Goal: Task Accomplishment & Management: Complete application form

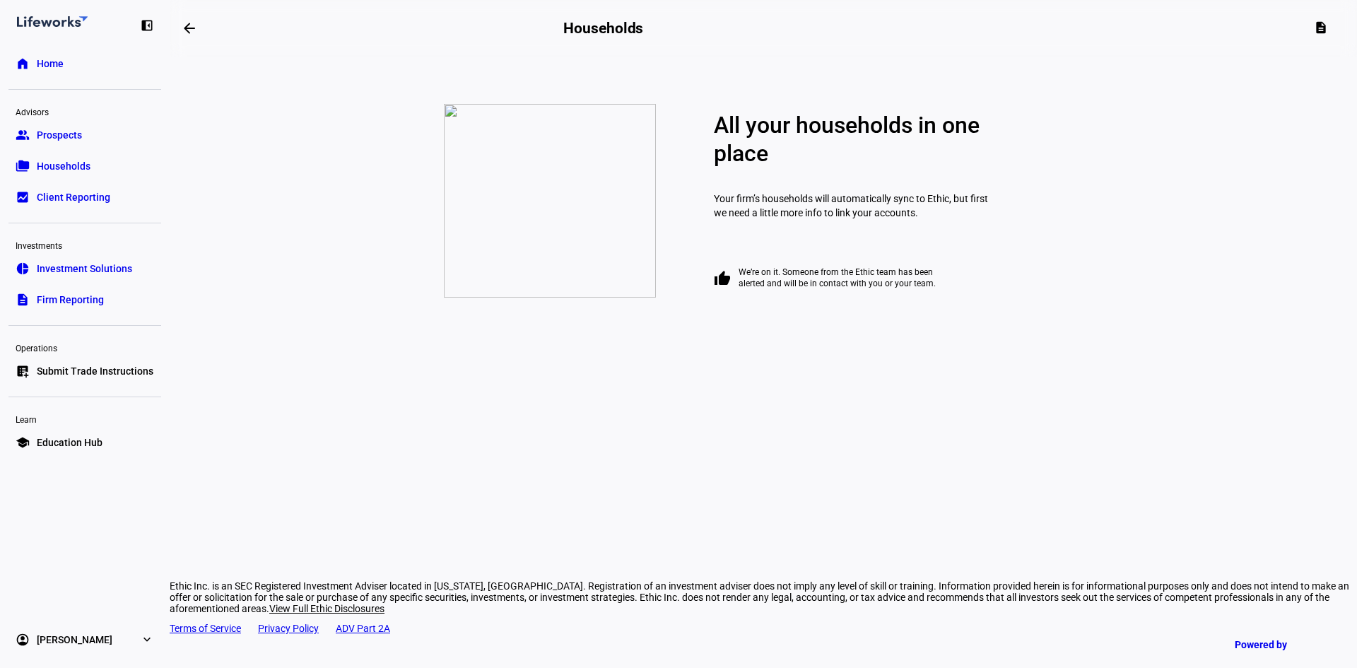
click at [76, 126] on link "group Prospects" at bounding box center [84, 135] width 153 height 28
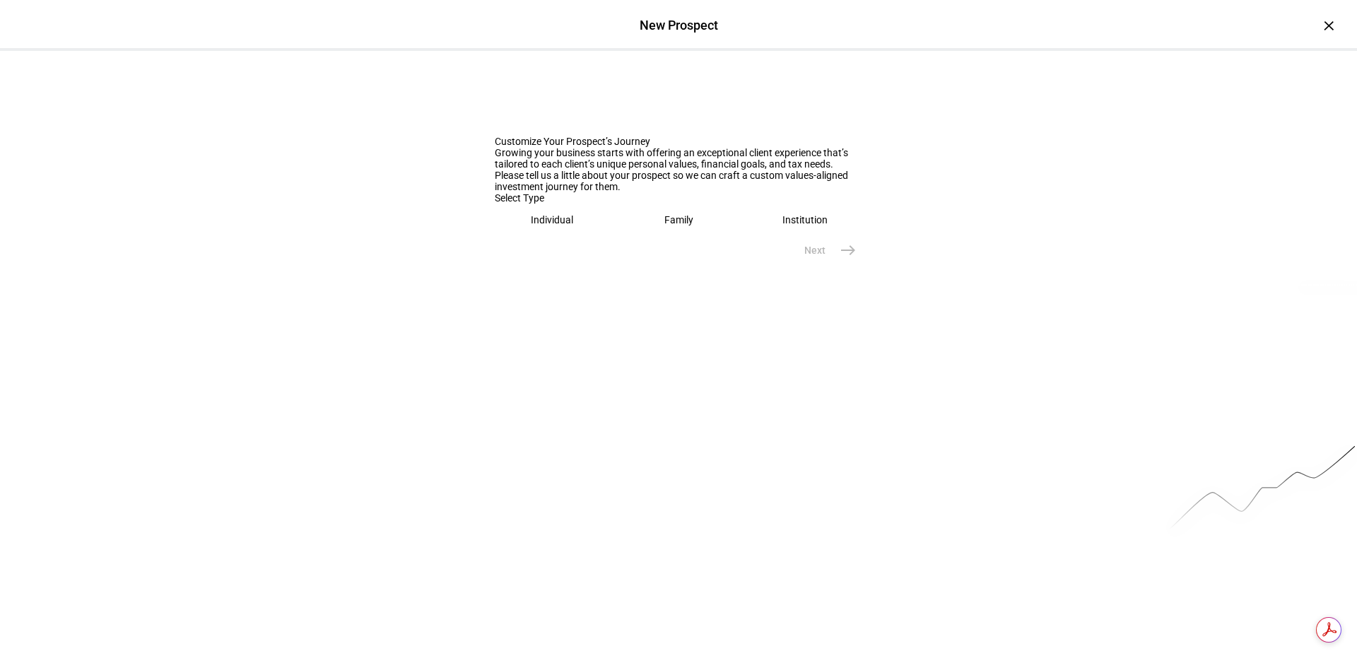
click at [825, 236] on eth-mega-radio-button "Institution" at bounding box center [804, 220] width 115 height 33
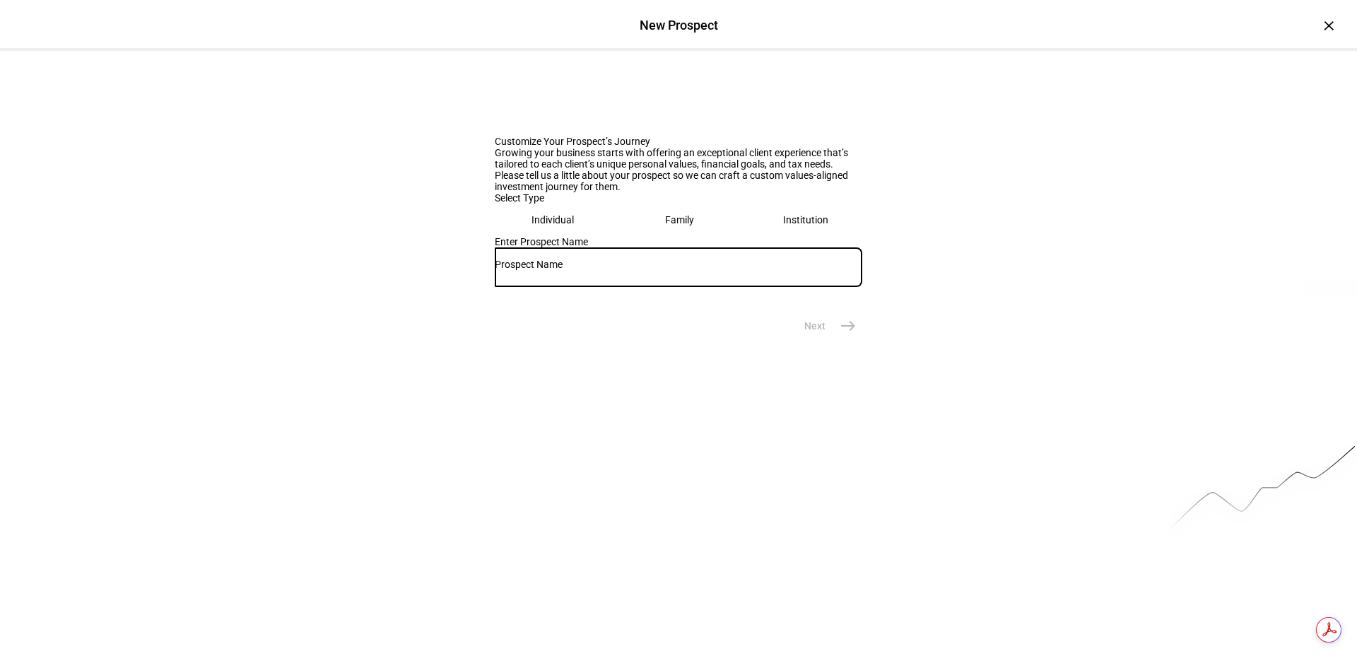
click at [531, 270] on input "text" at bounding box center [678, 264] width 367 height 11
type input "Nadiva Holding LLC"
click at [844, 334] on mat-icon "east" at bounding box center [848, 325] width 17 height 17
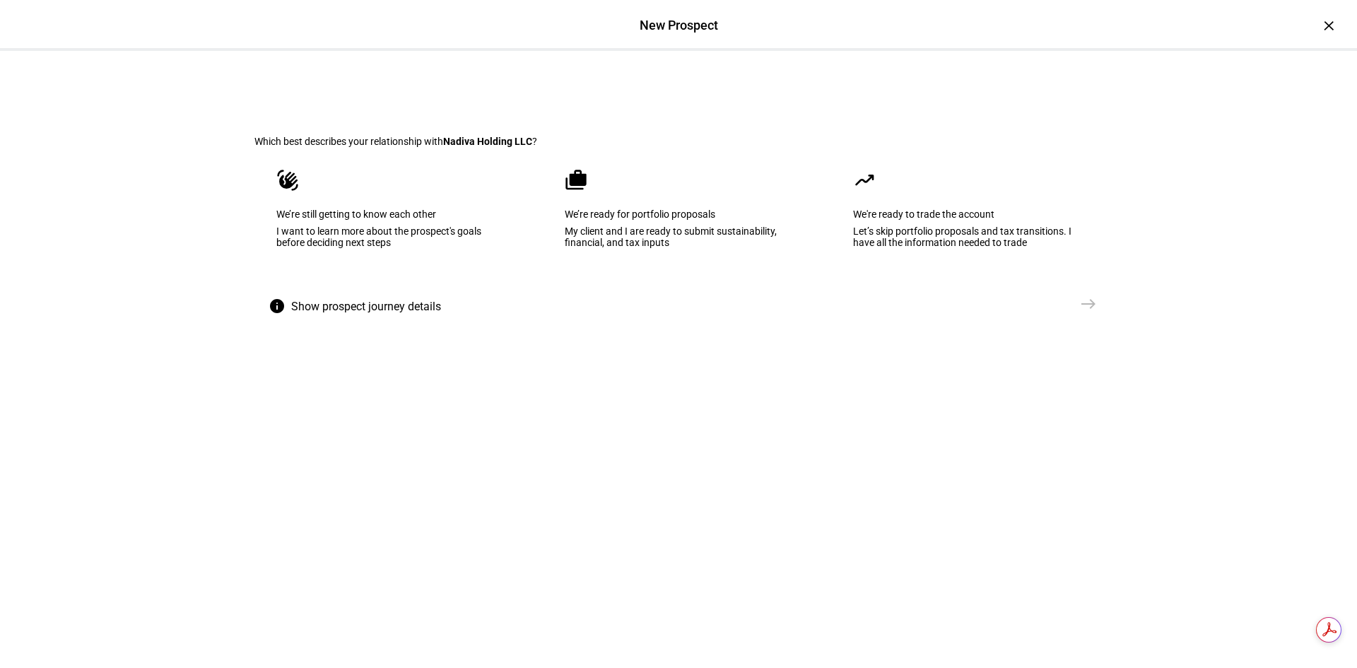
click at [644, 220] on div "We’re ready for portfolio proposals" at bounding box center [679, 213] width 228 height 11
click at [1087, 312] on mat-icon "east" at bounding box center [1088, 303] width 17 height 17
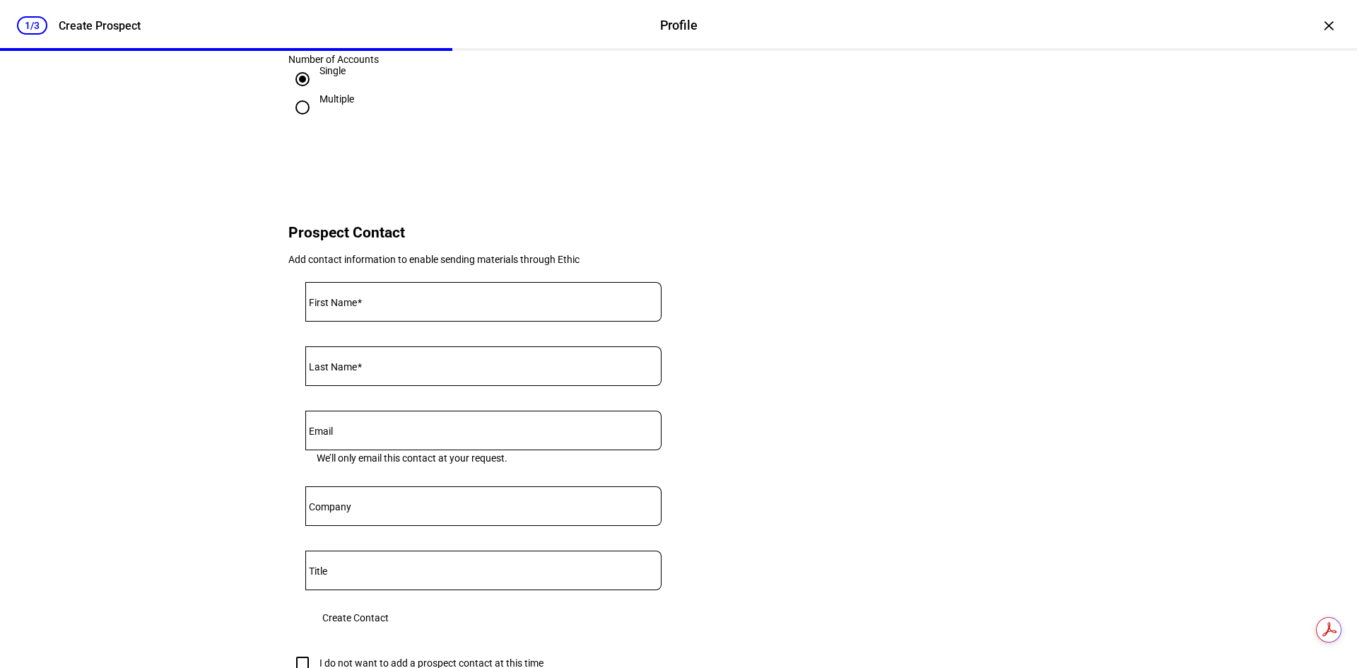
scroll to position [424, 0]
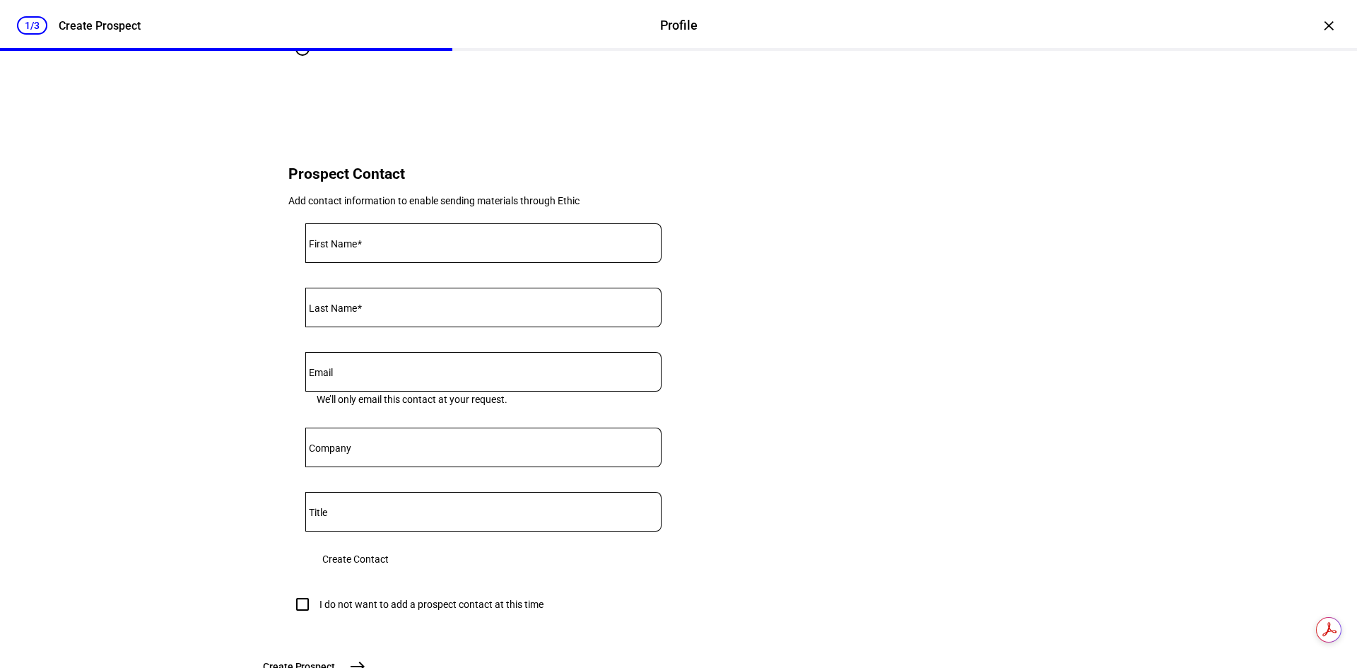
type input "1,100,000"
click at [416, 246] on input "First Name" at bounding box center [483, 240] width 356 height 11
type input "Todd"
type input "Rasner"
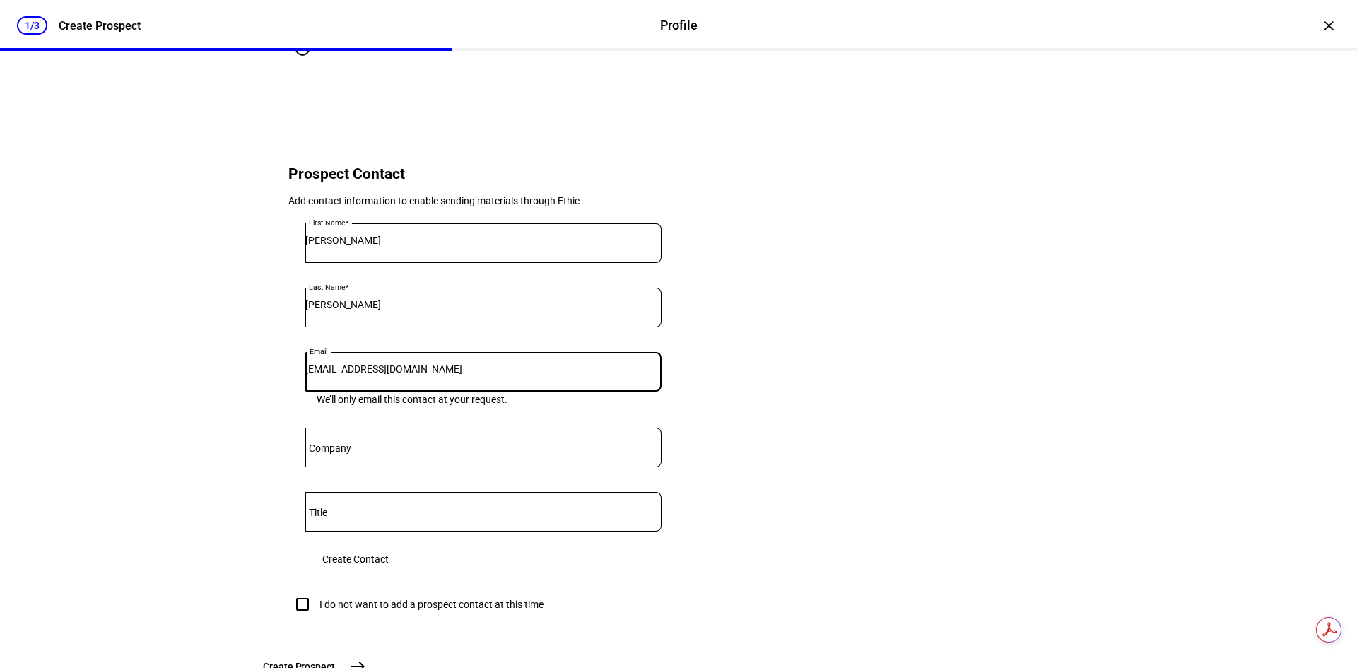
type input "transer@bellsouth.net"
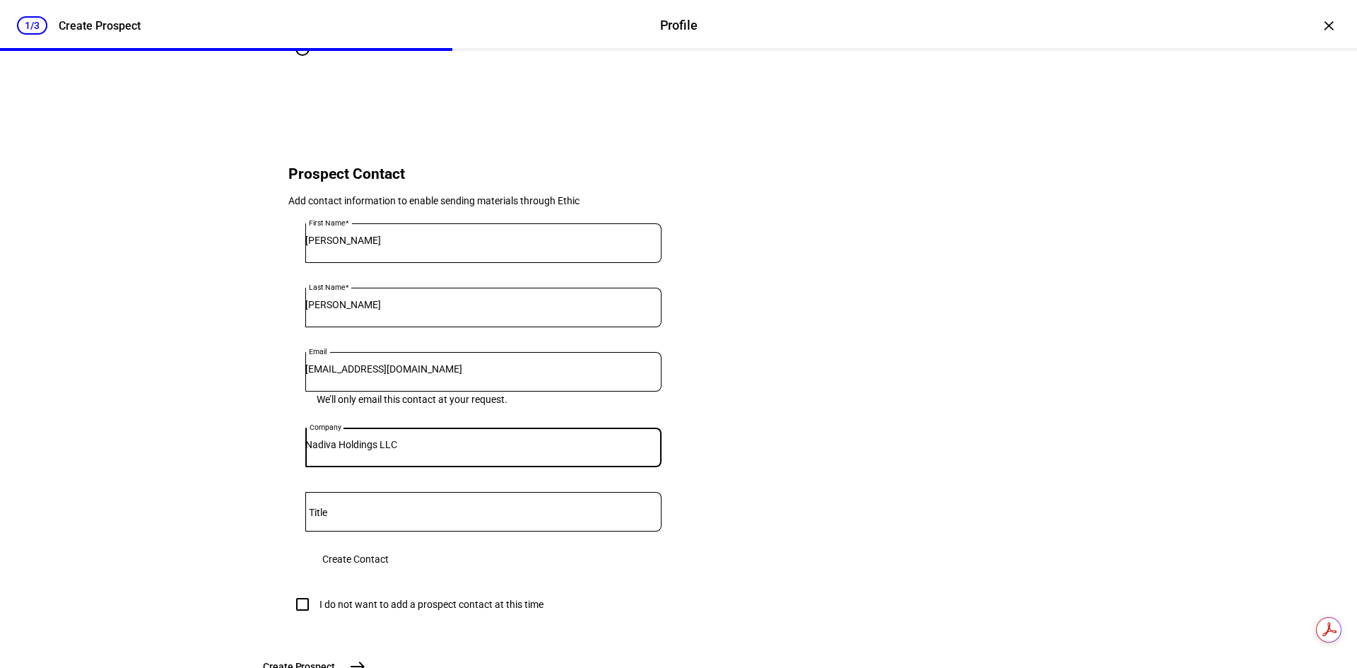
type input "Nadiva Holdings LLC"
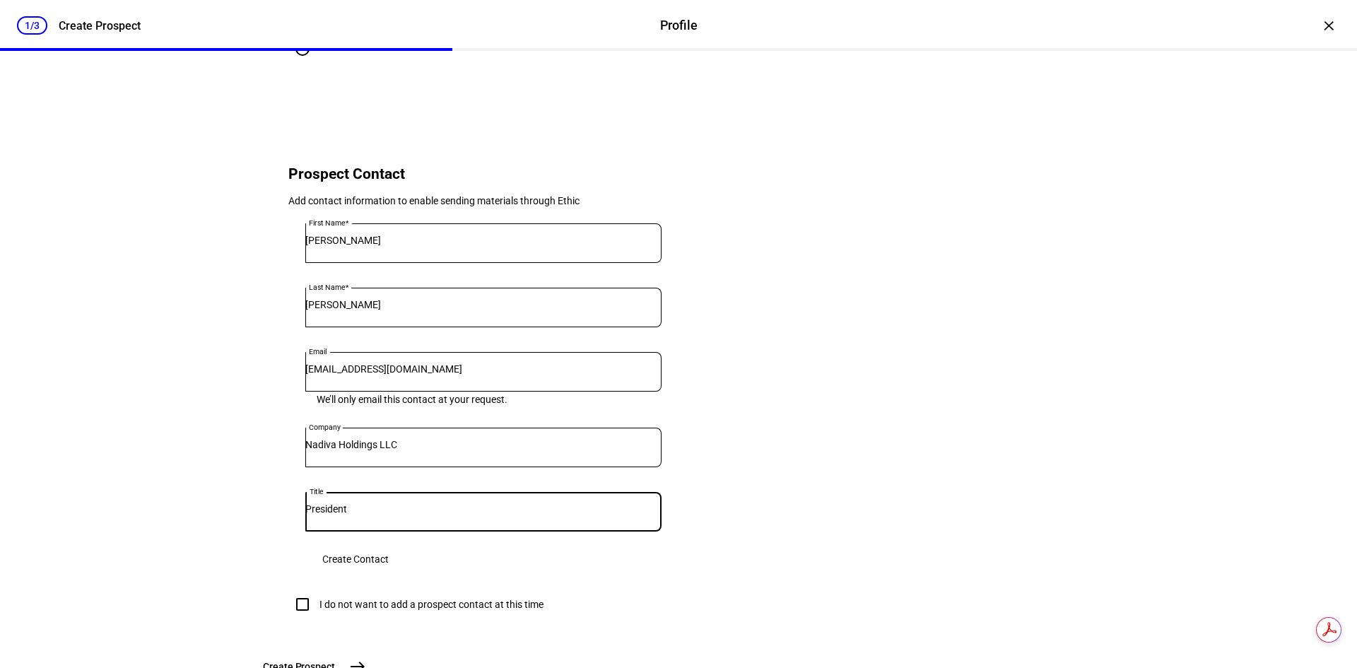
type input "President"
click at [389, 573] on span "Create Contact" at bounding box center [355, 559] width 66 height 28
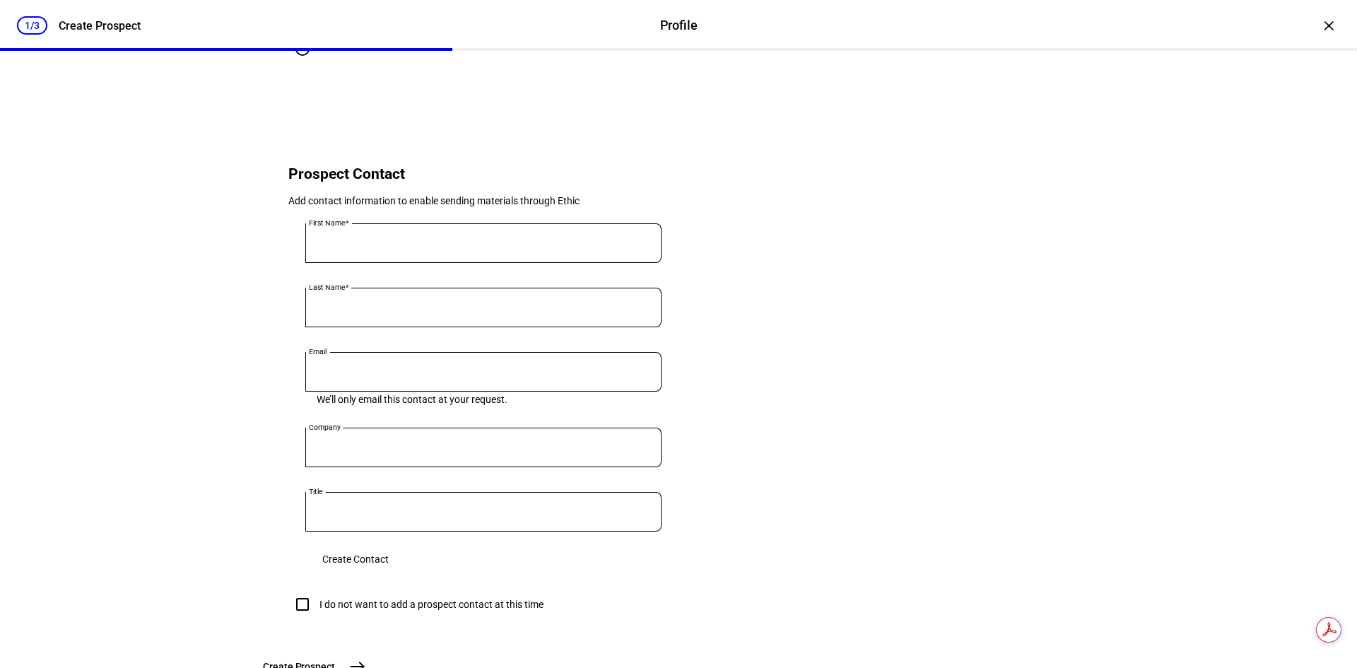
scroll to position [360, 0]
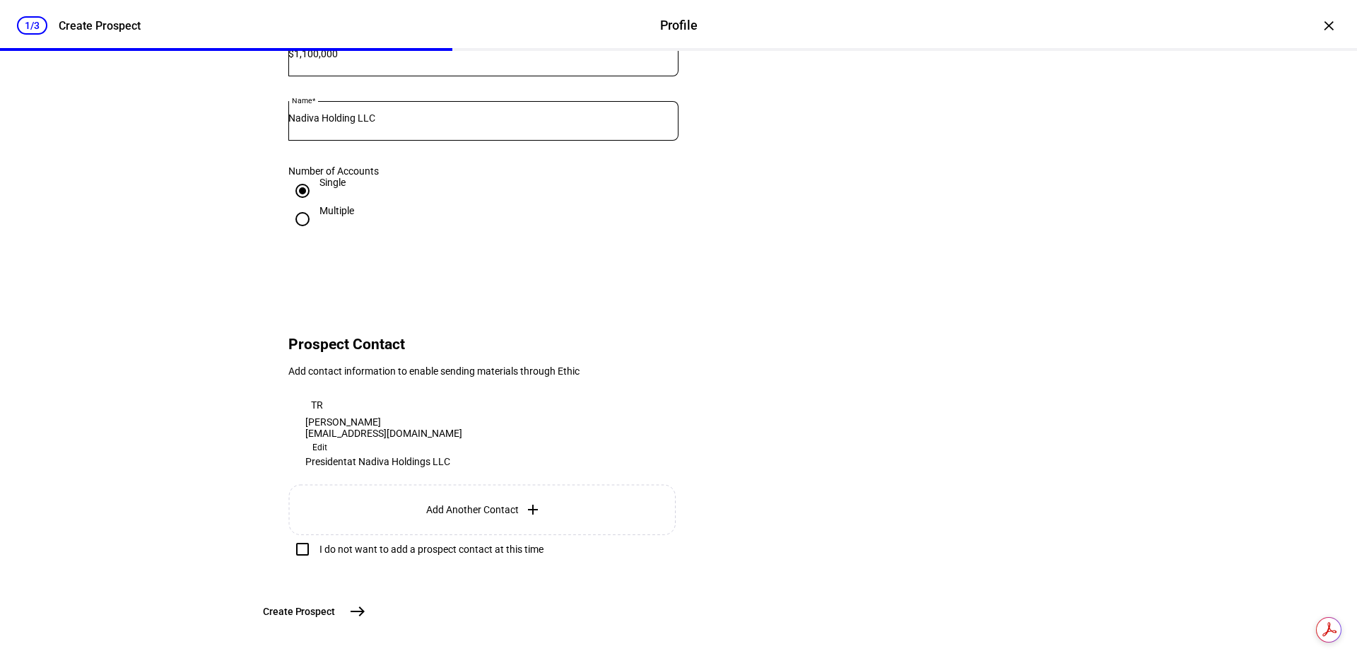
click at [366, 606] on mat-icon "east" at bounding box center [357, 611] width 17 height 17
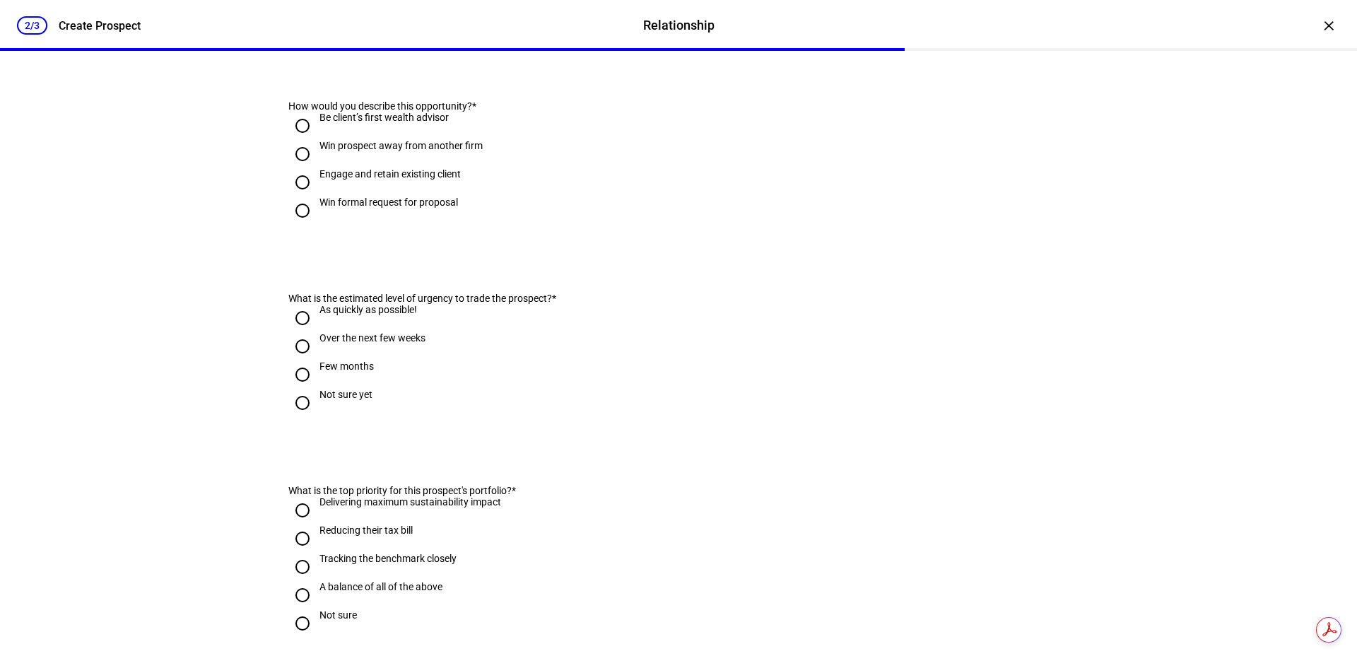
scroll to position [0, 0]
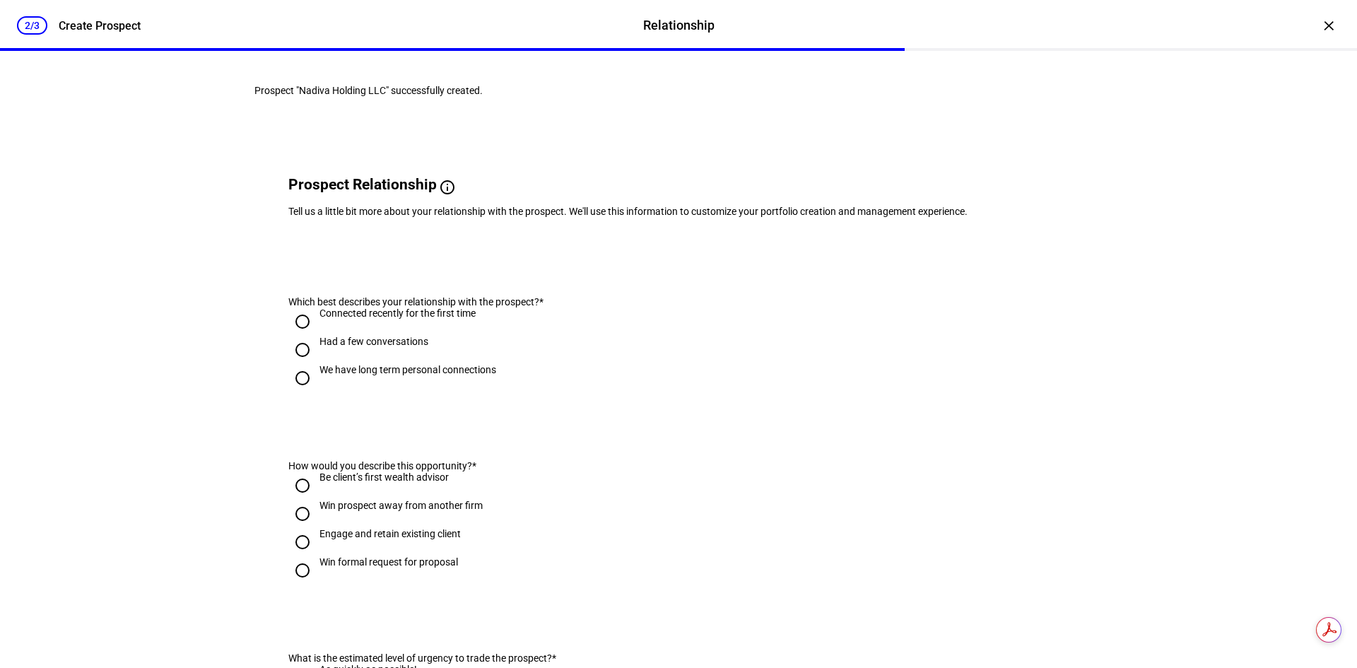
click at [295, 392] on input "We have long term personal connections" at bounding box center [302, 378] width 28 height 28
radio input "true"
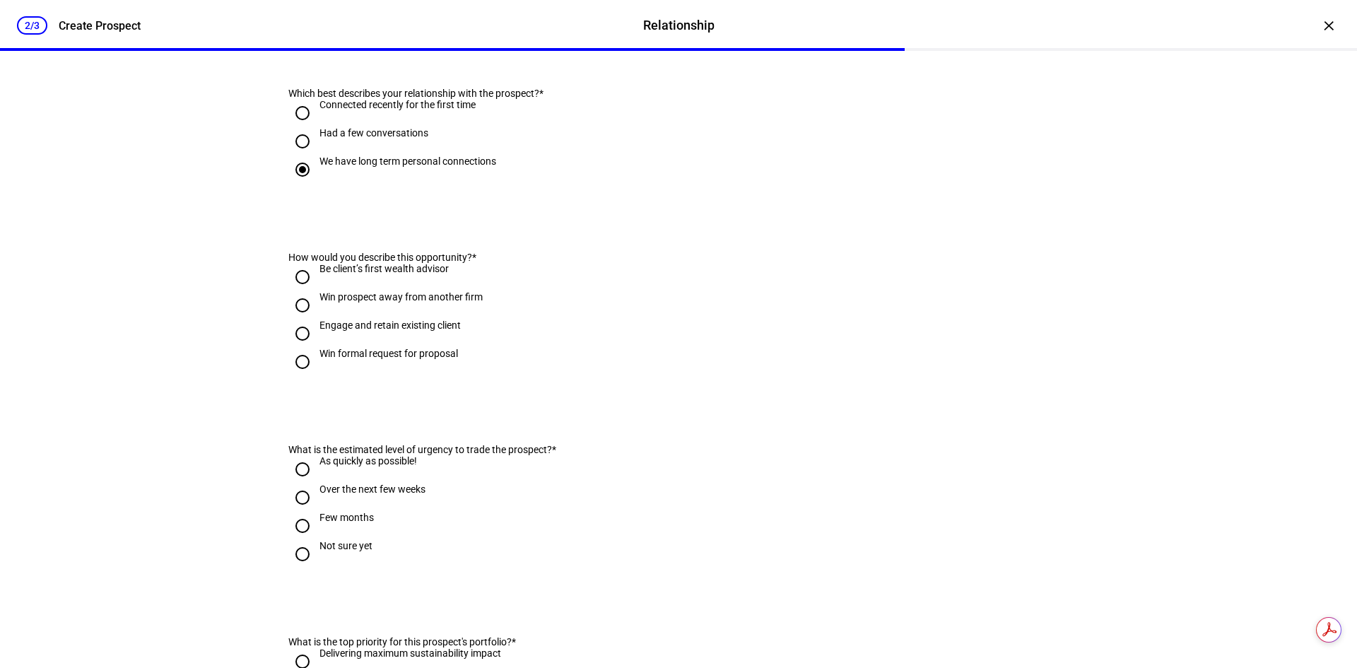
scroll to position [212, 0]
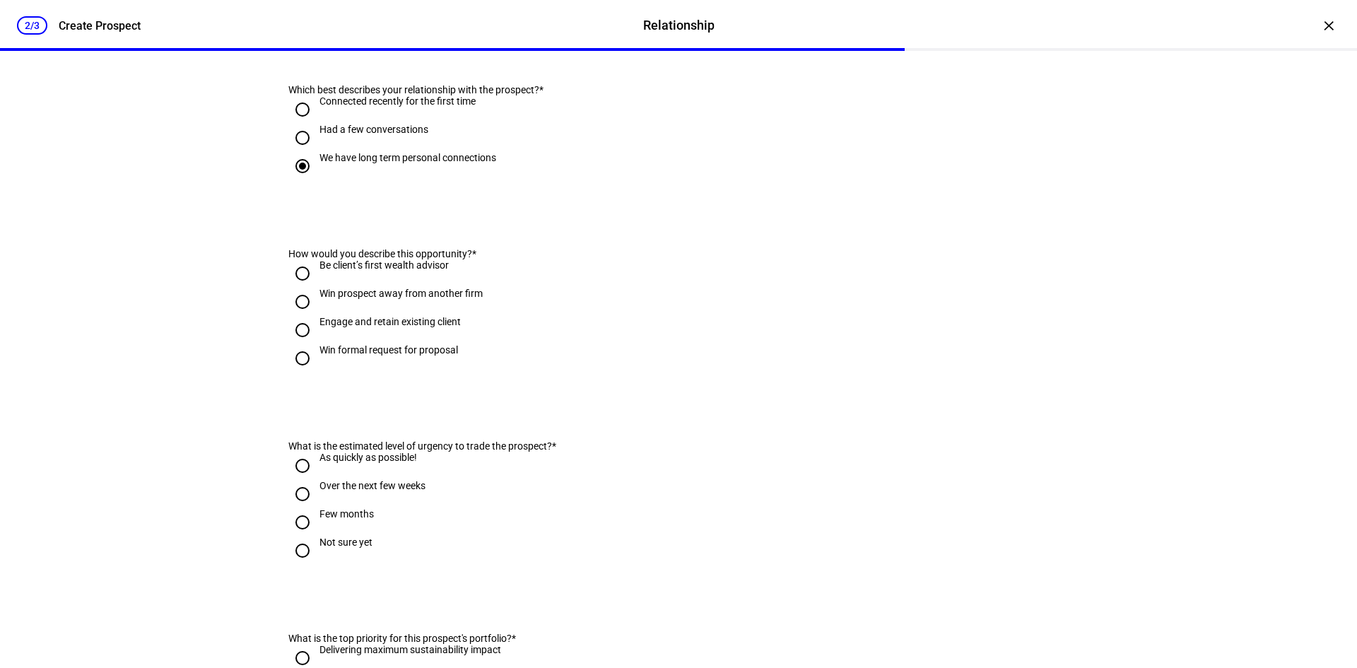
click at [297, 344] on input "Engage and retain existing client" at bounding box center [302, 330] width 28 height 28
radio input "true"
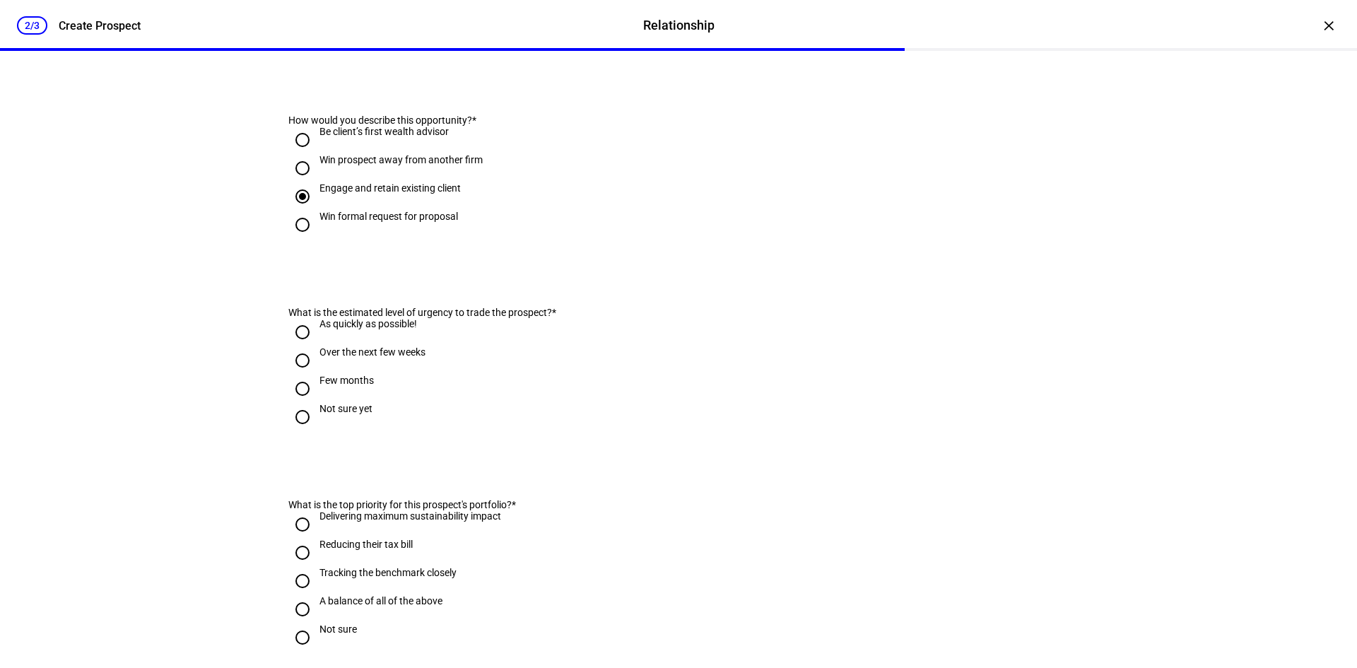
scroll to position [353, 0]
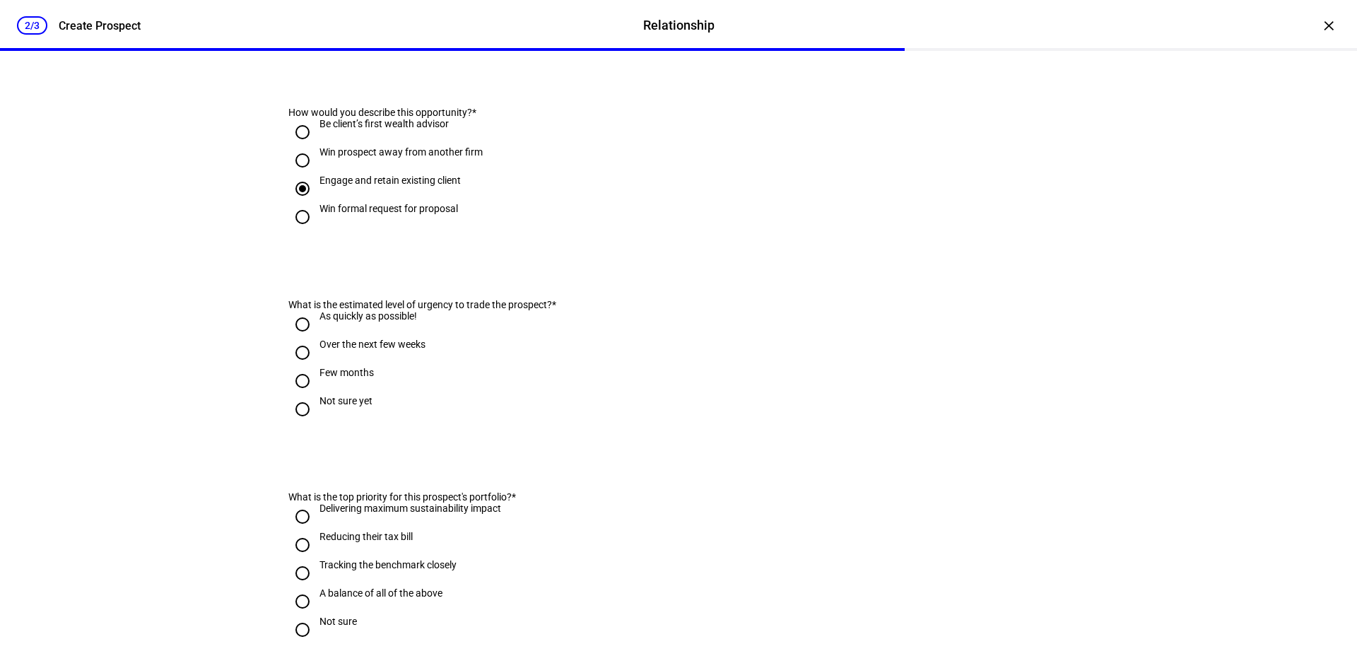
click at [297, 395] on input "Few months" at bounding box center [302, 381] width 28 height 28
radio input "true"
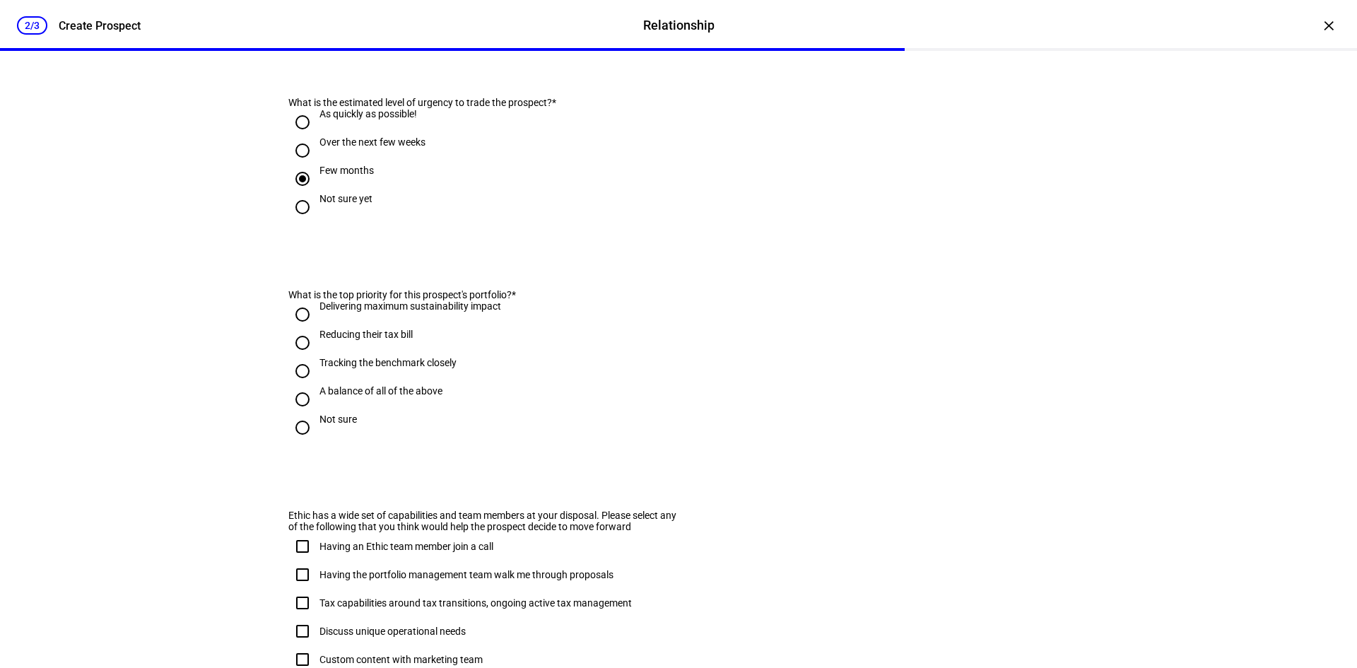
scroll to position [565, 0]
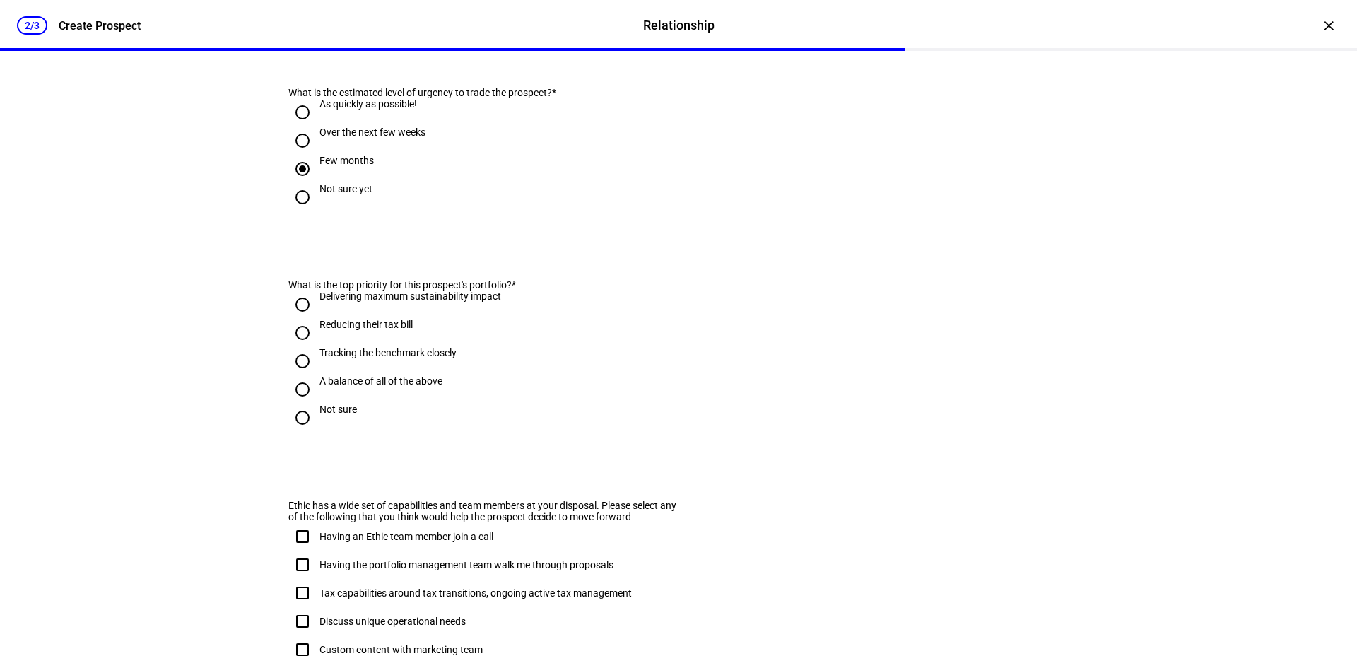
click at [298, 347] on input "Reducing their tax bill" at bounding box center [302, 333] width 28 height 28
radio input "true"
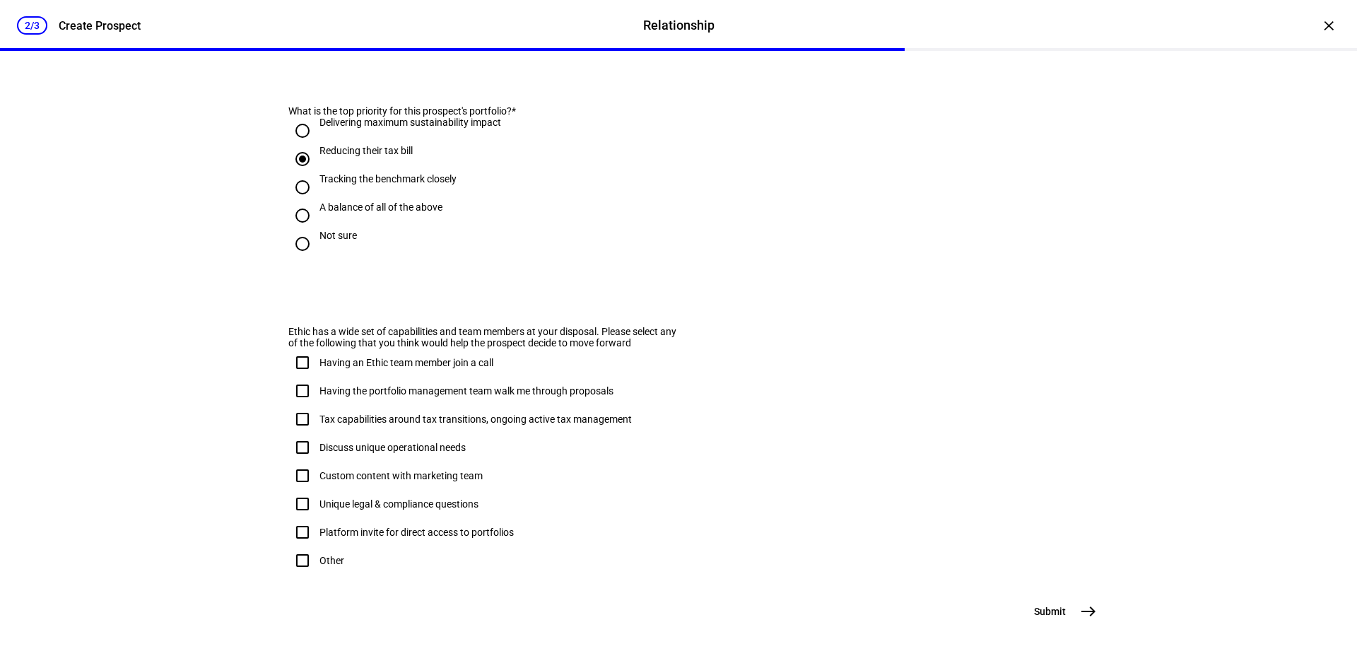
scroll to position [777, 0]
click at [297, 397] on input "Having the portfolio management team walk me through proposals" at bounding box center [302, 391] width 28 height 28
checkbox input "true"
click at [297, 405] on input "Tax capabilities around tax transitions, ongoing active tax management" at bounding box center [302, 419] width 28 height 28
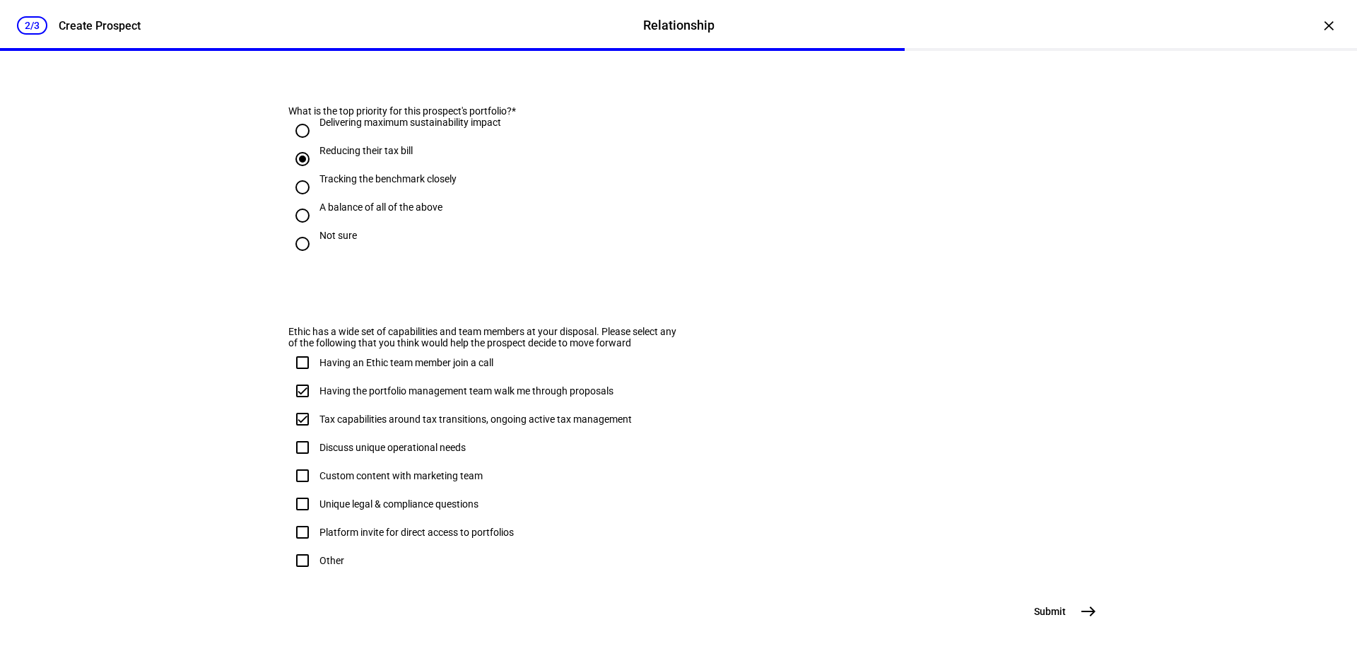
checkbox input "true"
click at [1080, 607] on mat-icon "east" at bounding box center [1088, 611] width 17 height 17
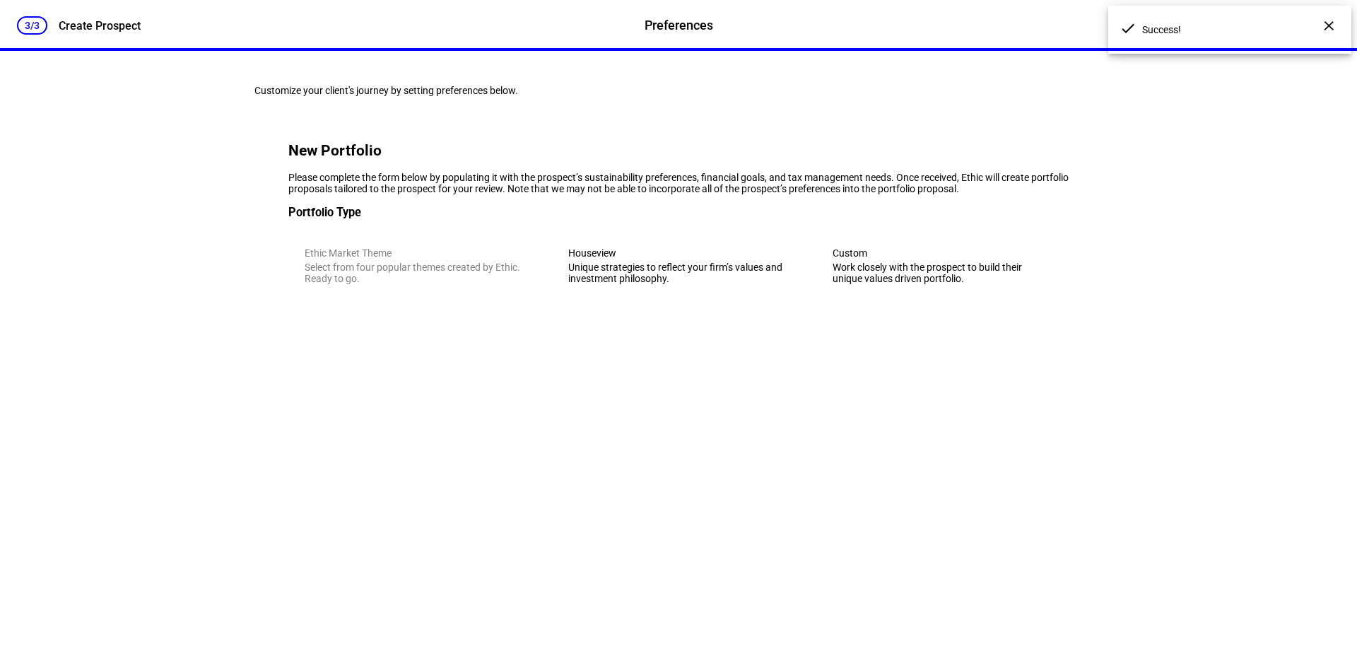
scroll to position [0, 0]
click at [672, 284] on div "Unique strategies to reflect your firm’s values and investment philosophy." at bounding box center [678, 272] width 220 height 23
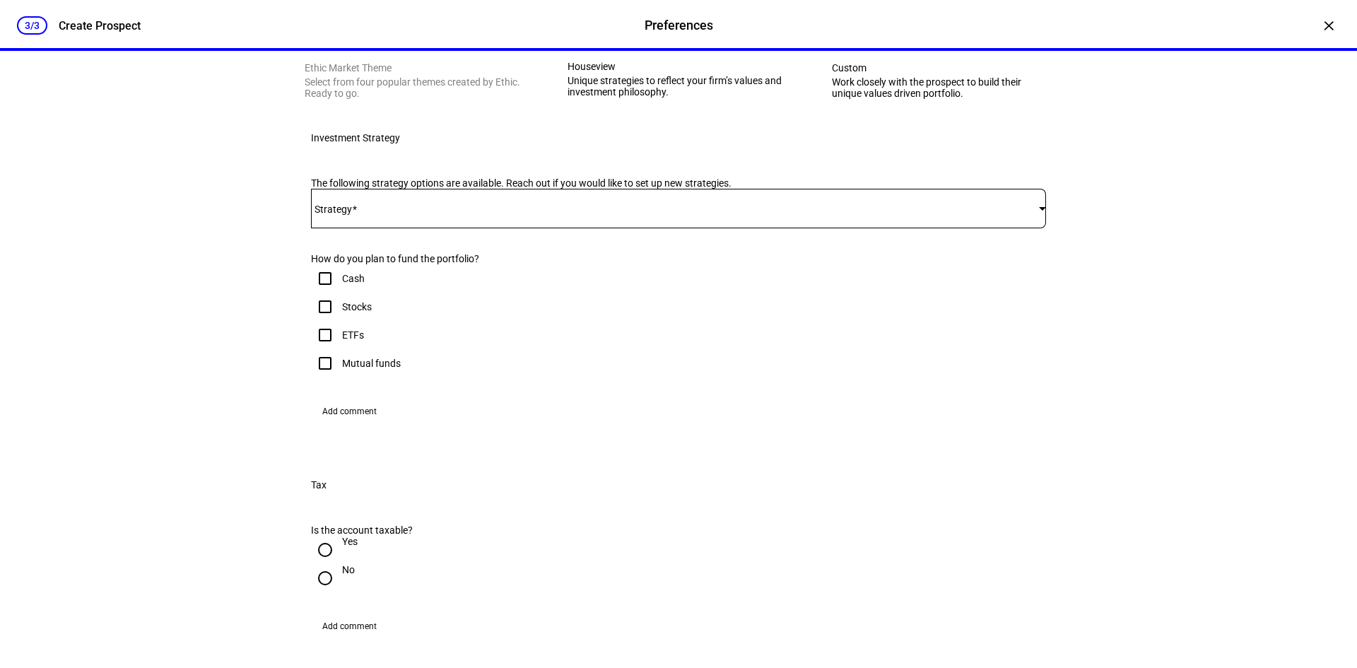
scroll to position [283, 0]
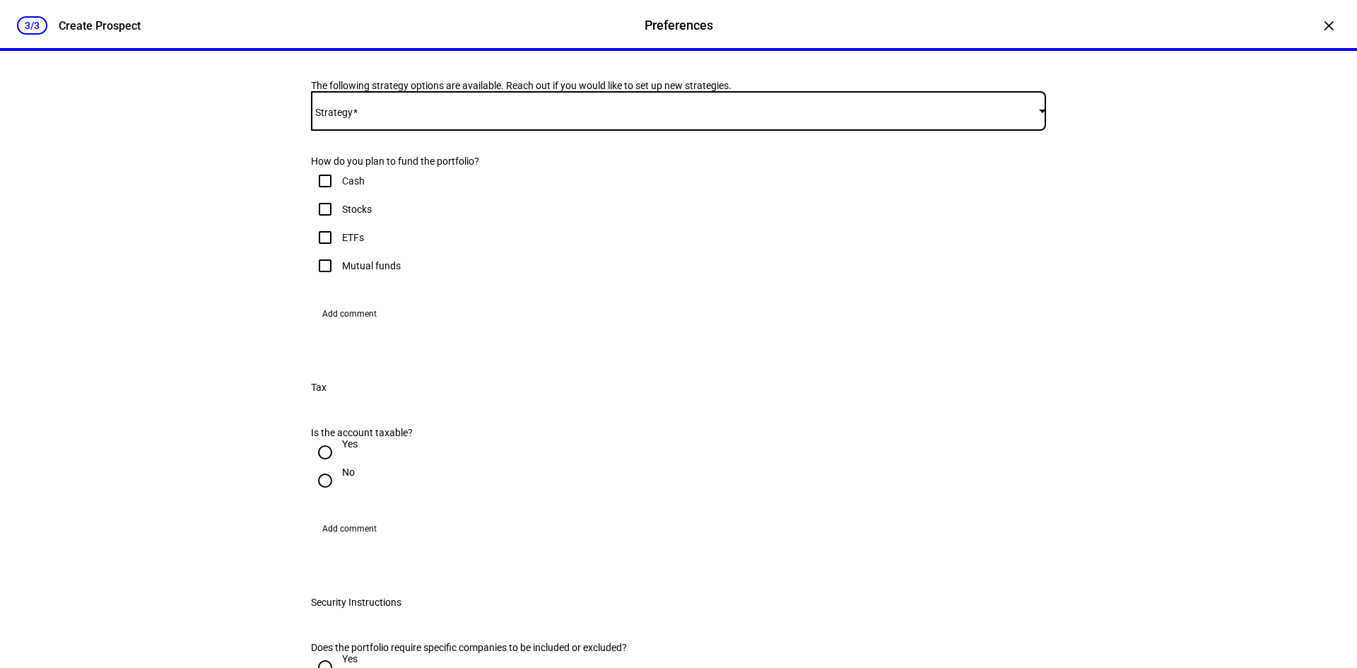
click at [372, 117] on span at bounding box center [675, 110] width 728 height 11
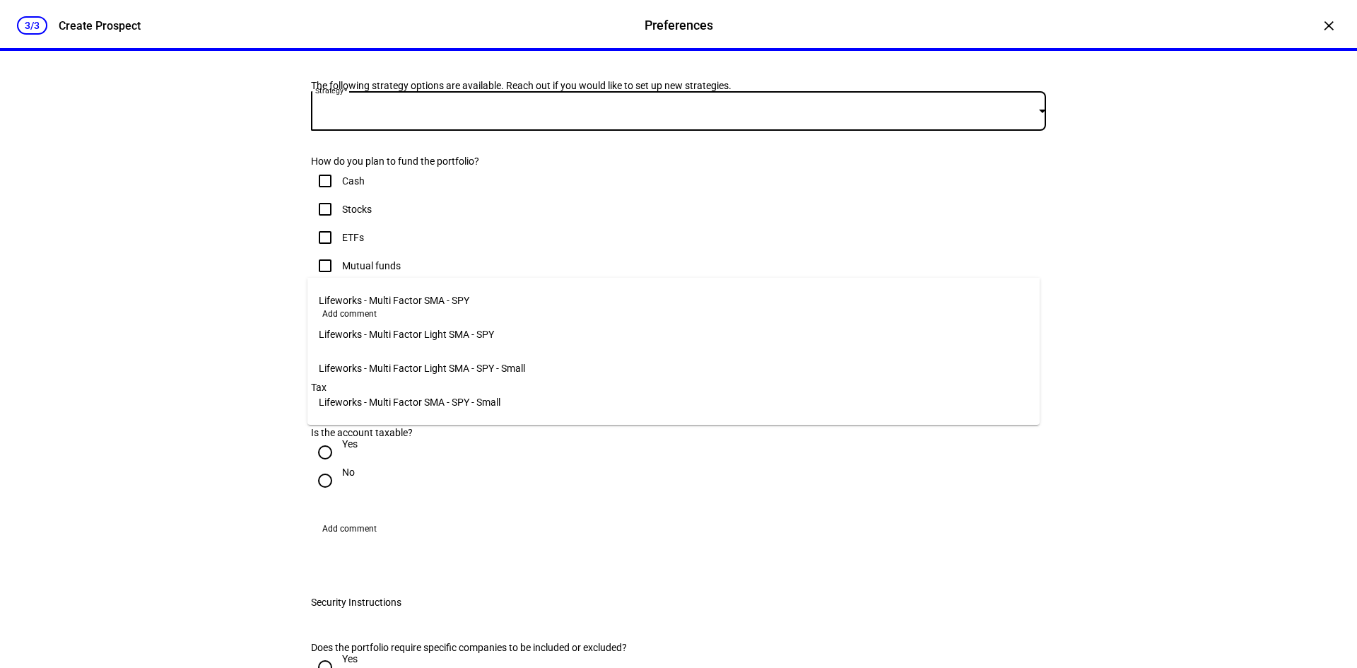
click at [372, 296] on span "Lifeworks - Multi Factor SMA - SPY" at bounding box center [394, 300] width 151 height 11
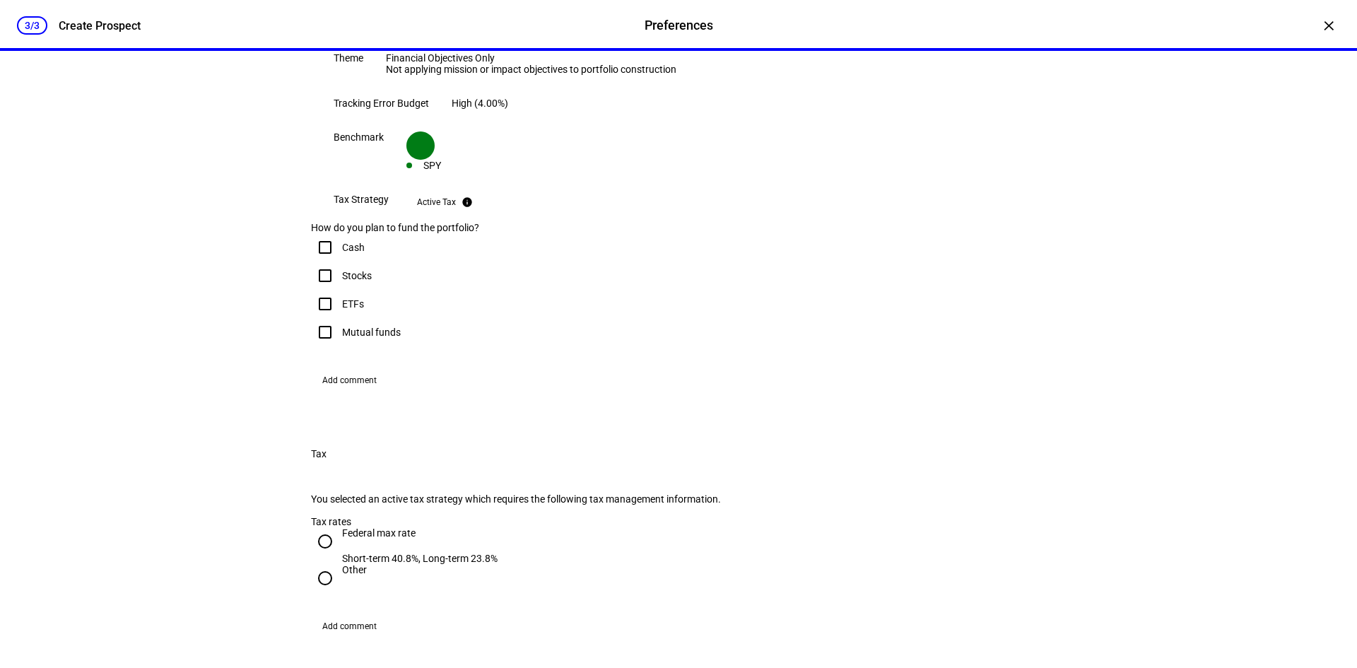
scroll to position [424, 0]
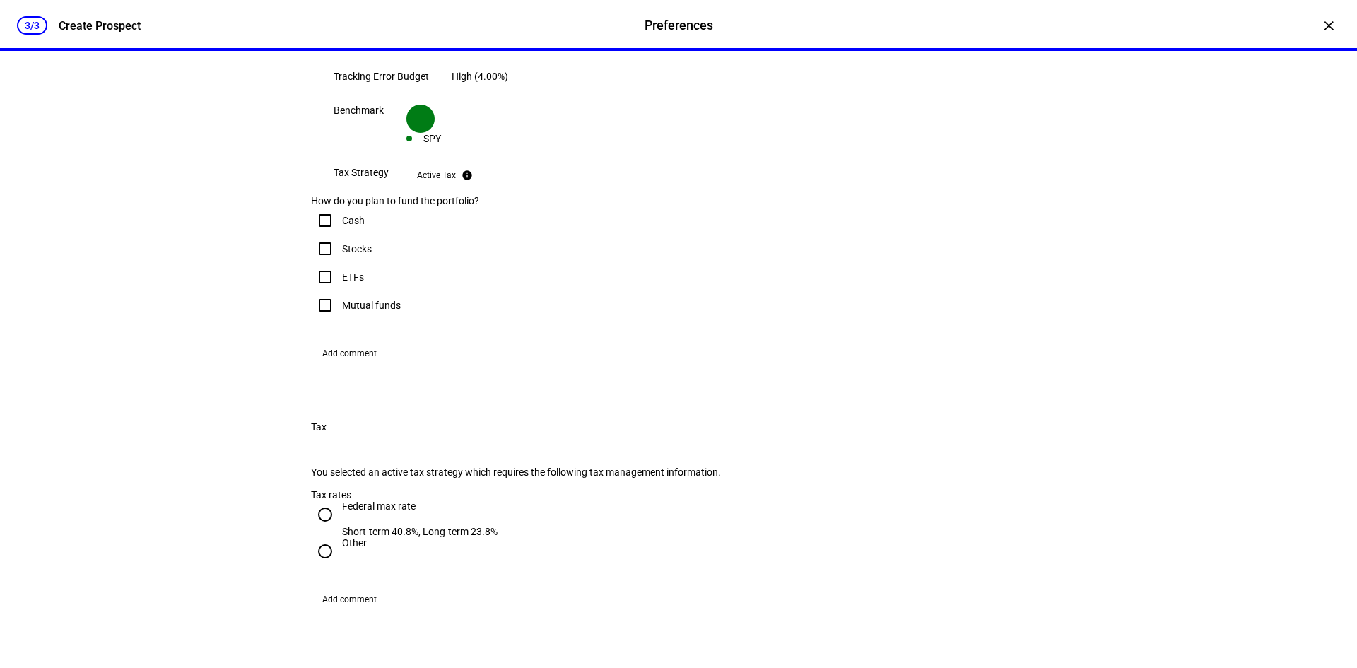
click at [322, 263] on input "Stocks" at bounding box center [325, 249] width 28 height 28
checkbox input "true"
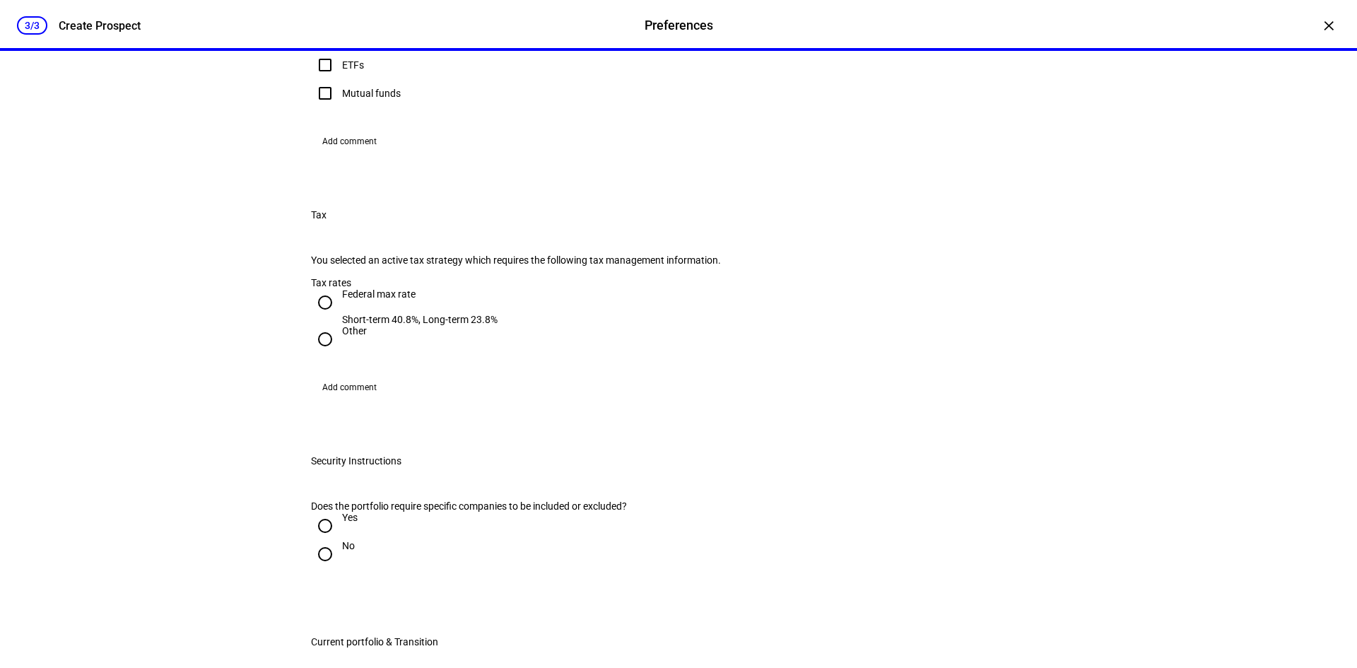
scroll to position [707, 0]
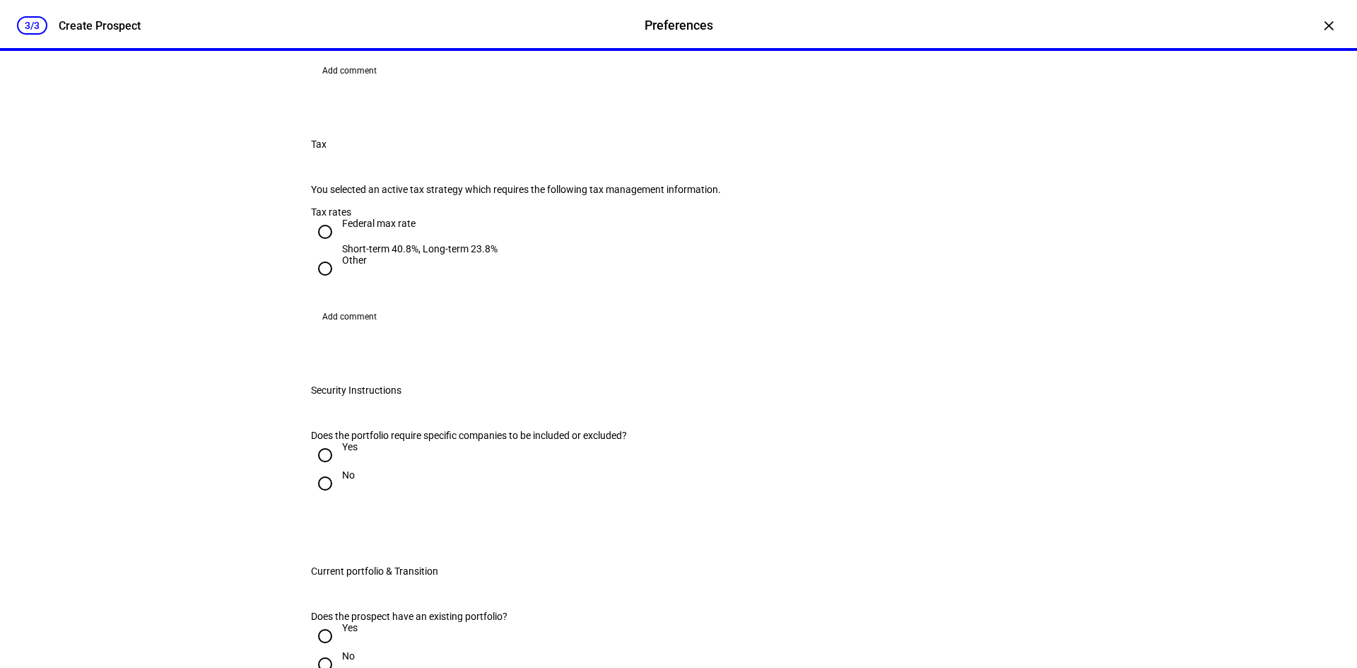
click at [320, 246] on input "Federal max rate Short-term 40.8%, Long-term 23.8%" at bounding box center [325, 232] width 28 height 28
radio input "true"
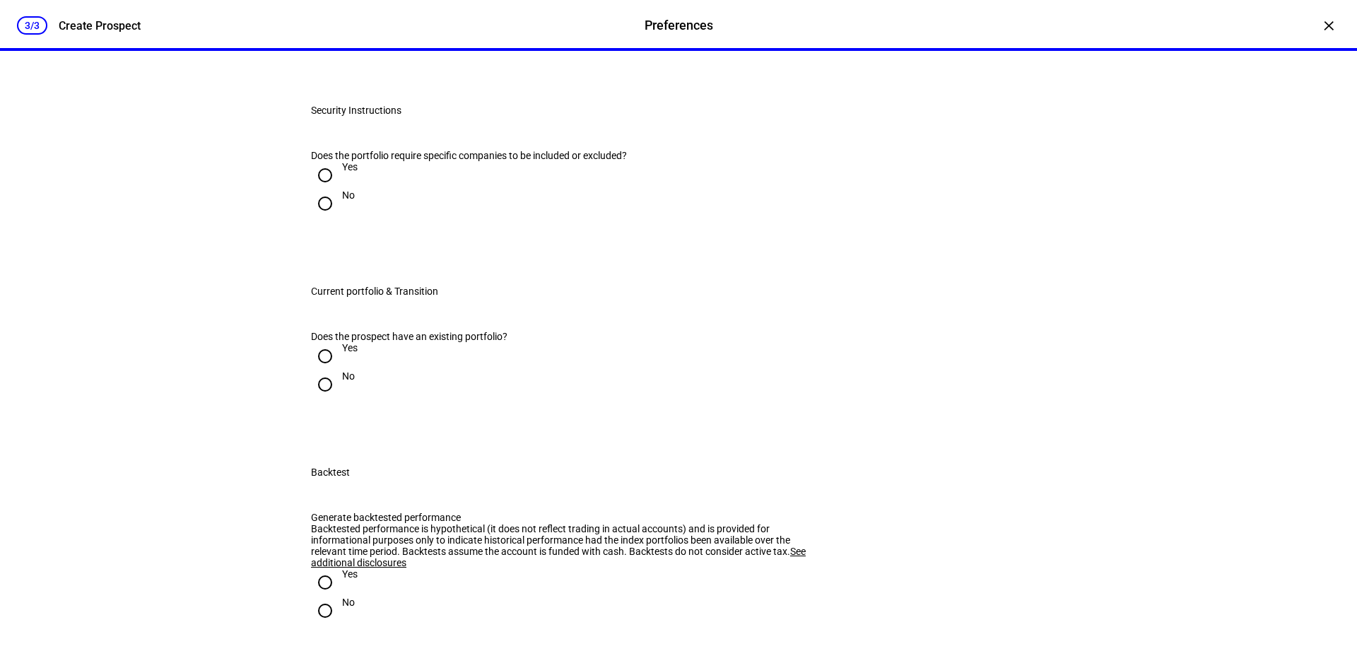
scroll to position [989, 0]
click at [318, 215] on input "No" at bounding box center [325, 201] width 28 height 28
radio input "true"
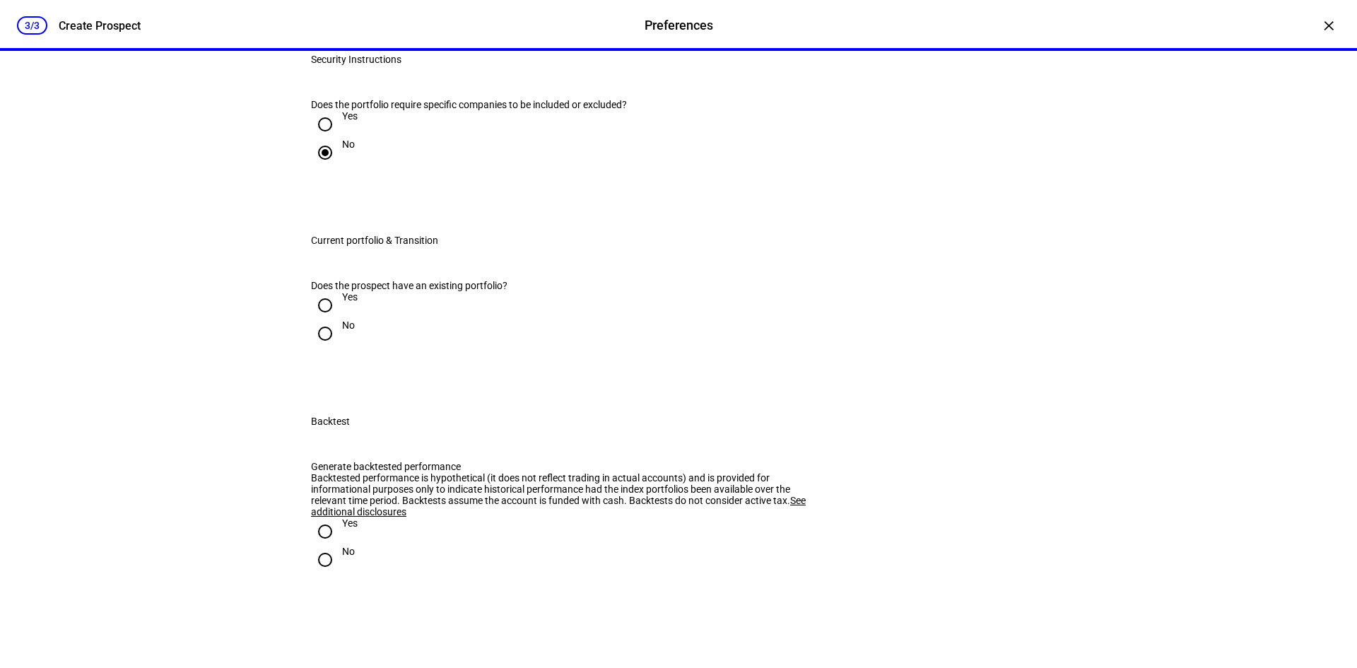
scroll to position [1201, 0]
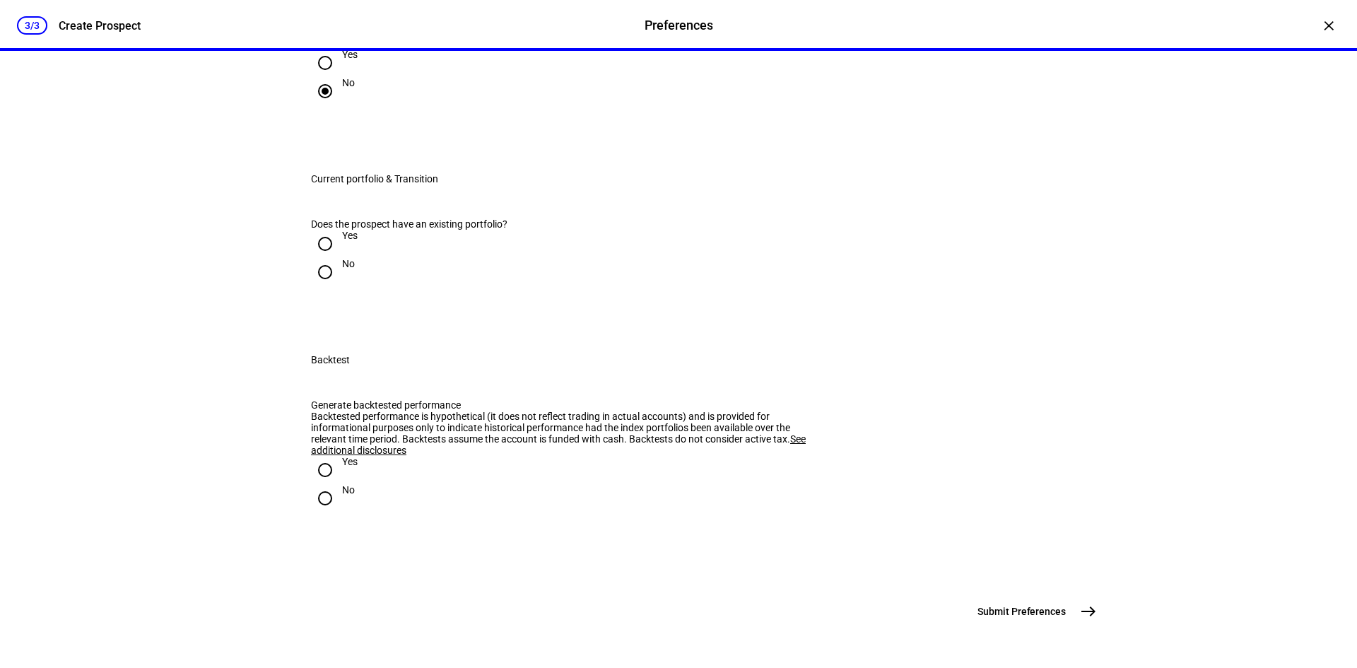
click at [322, 258] on input "Yes" at bounding box center [325, 244] width 28 height 28
radio input "true"
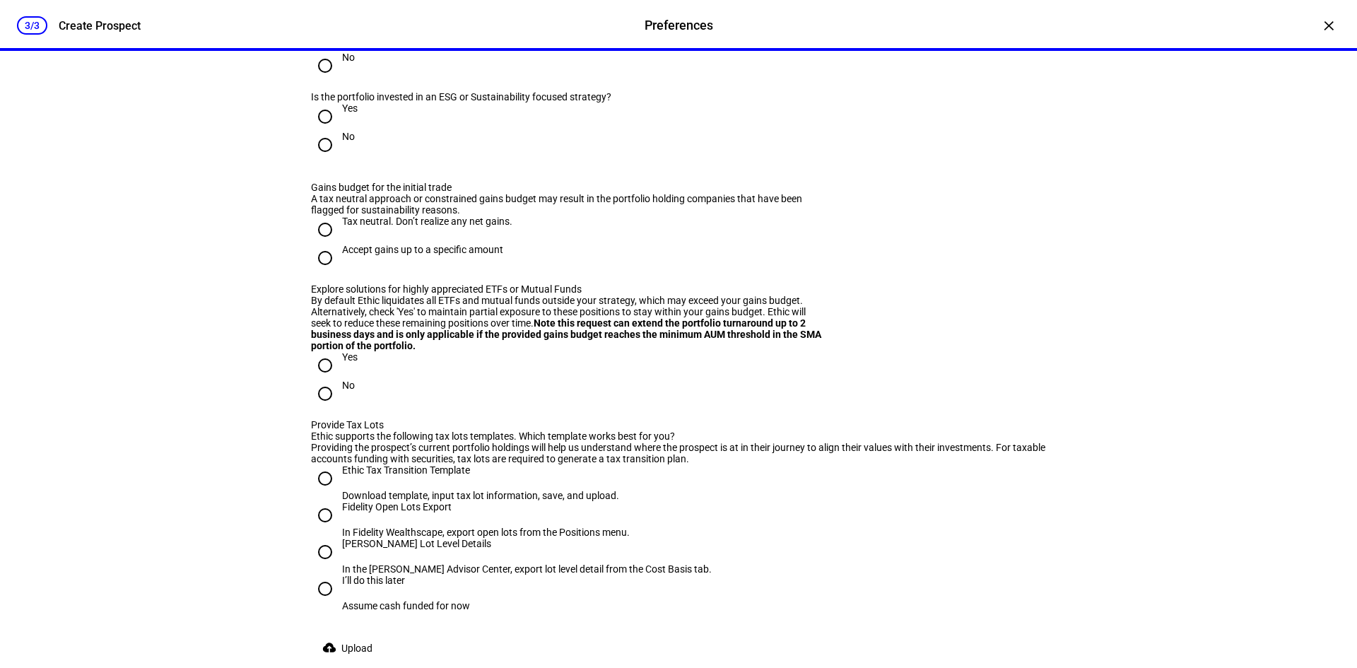
scroll to position [1343, 0]
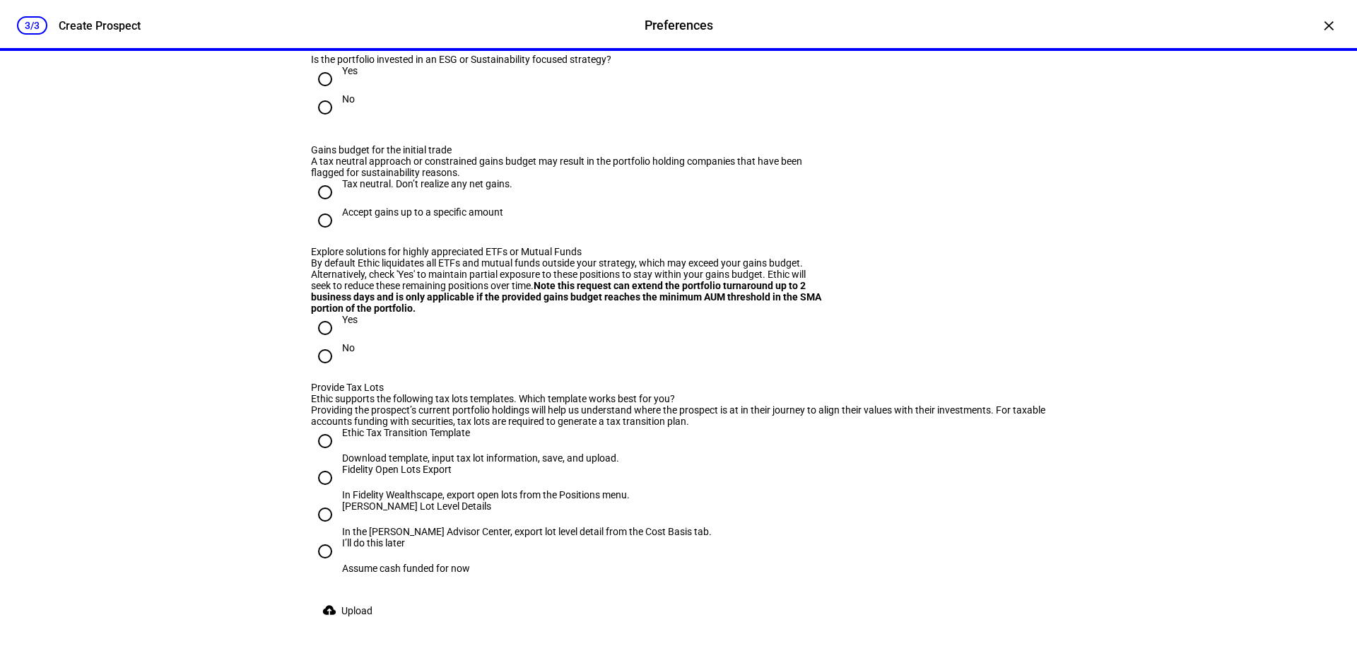
click at [318, 122] on input "No" at bounding box center [325, 107] width 28 height 28
radio input "true"
click at [322, 235] on input "Accept gains up to a specific amount" at bounding box center [325, 220] width 28 height 28
radio input "true"
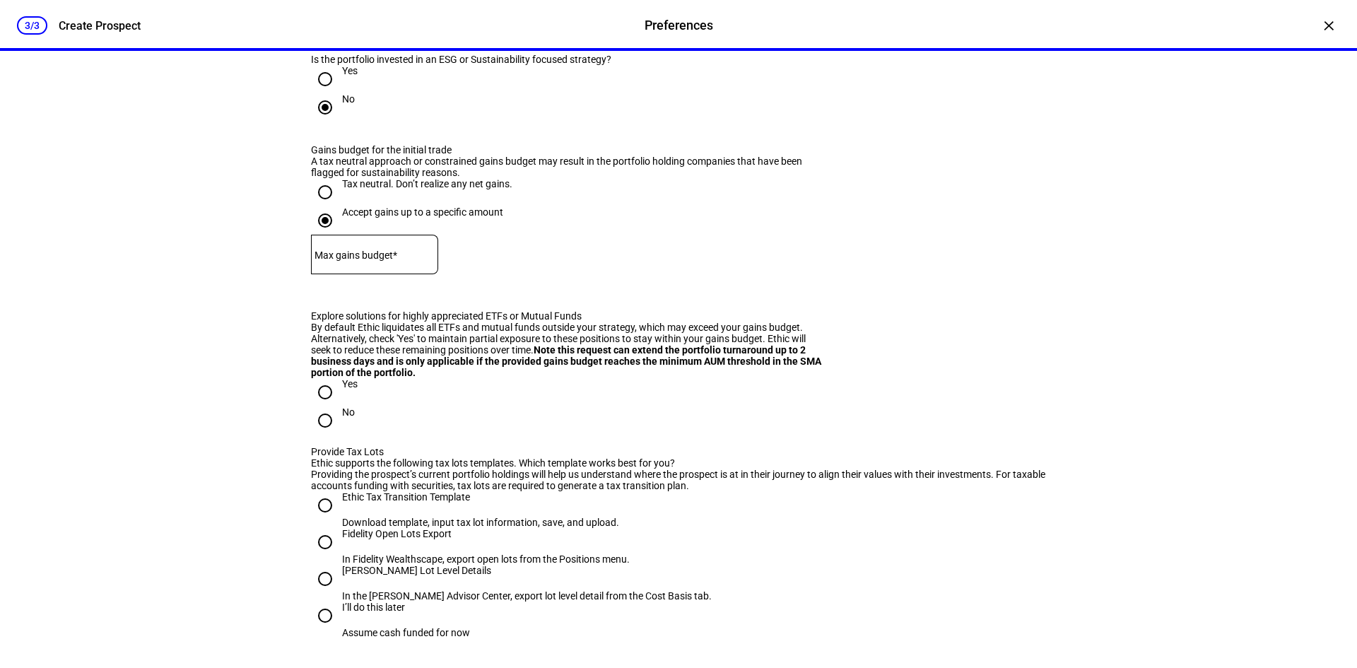
click at [392, 261] on mat-label "Max gains budget*" at bounding box center [355, 254] width 83 height 11
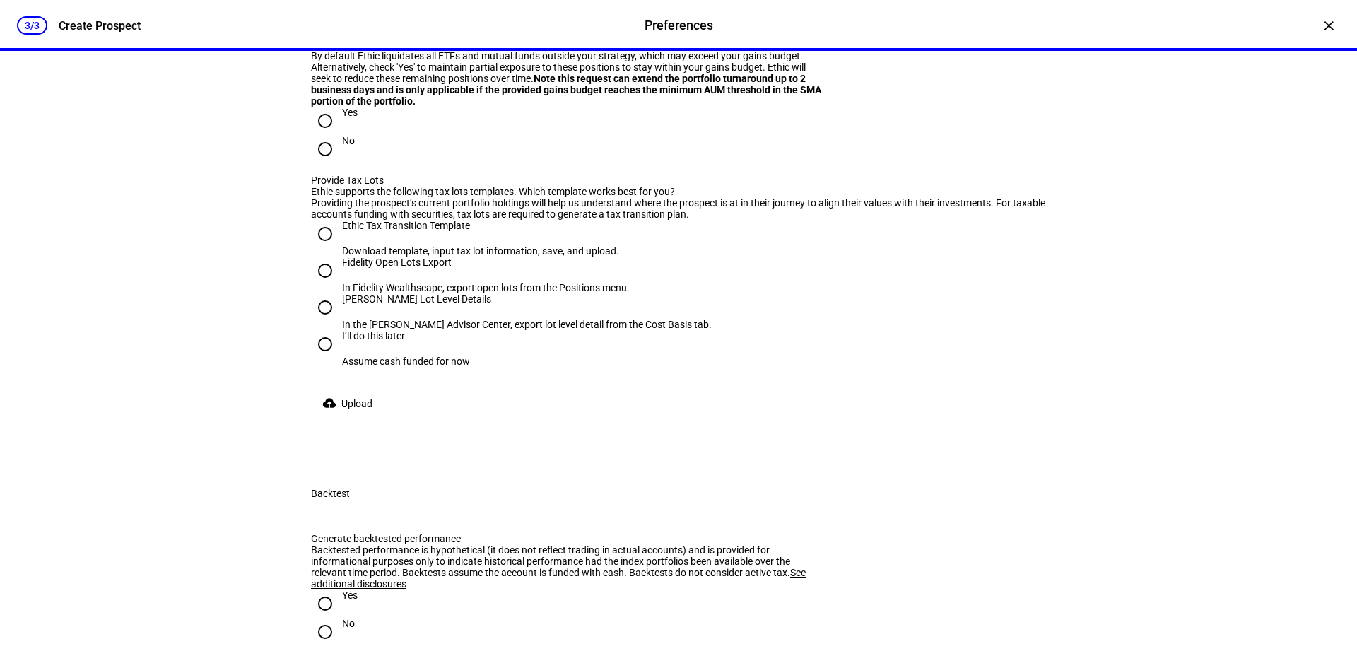
scroll to position [1625, 0]
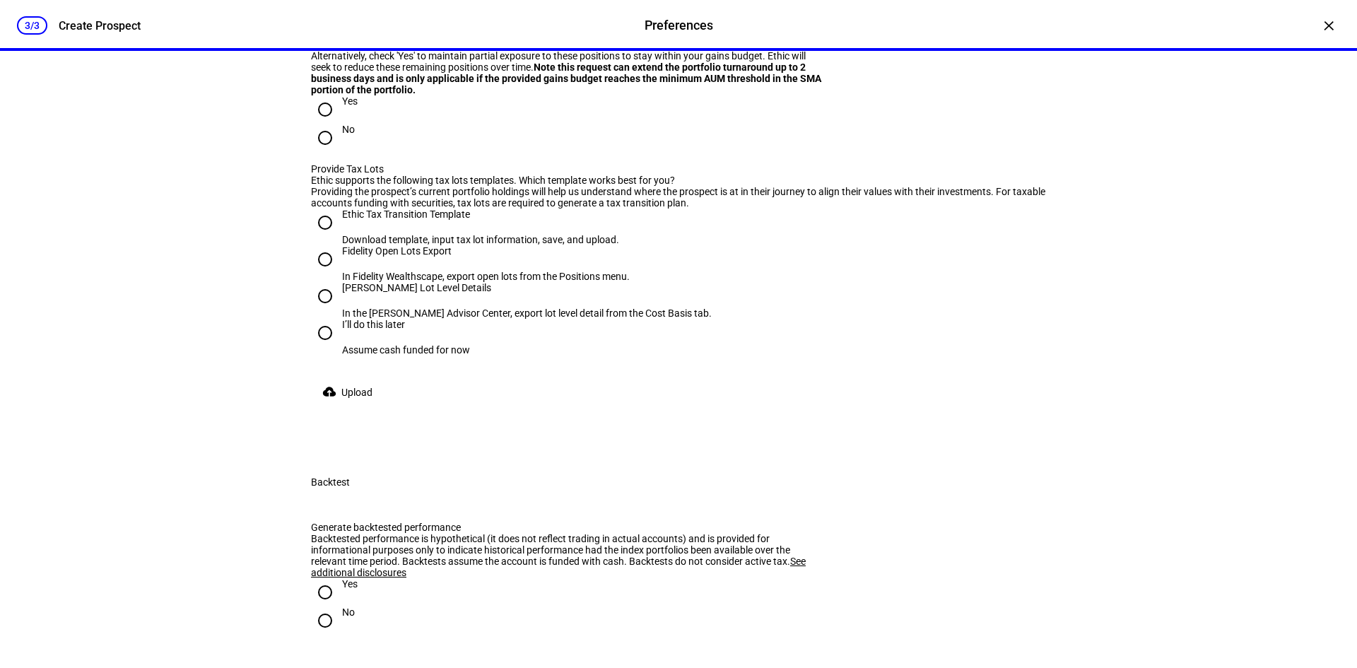
type input "50,000"
click at [319, 152] on input "No" at bounding box center [325, 138] width 28 height 28
radio input "true"
click at [320, 124] on input "Yes" at bounding box center [325, 109] width 28 height 28
radio input "true"
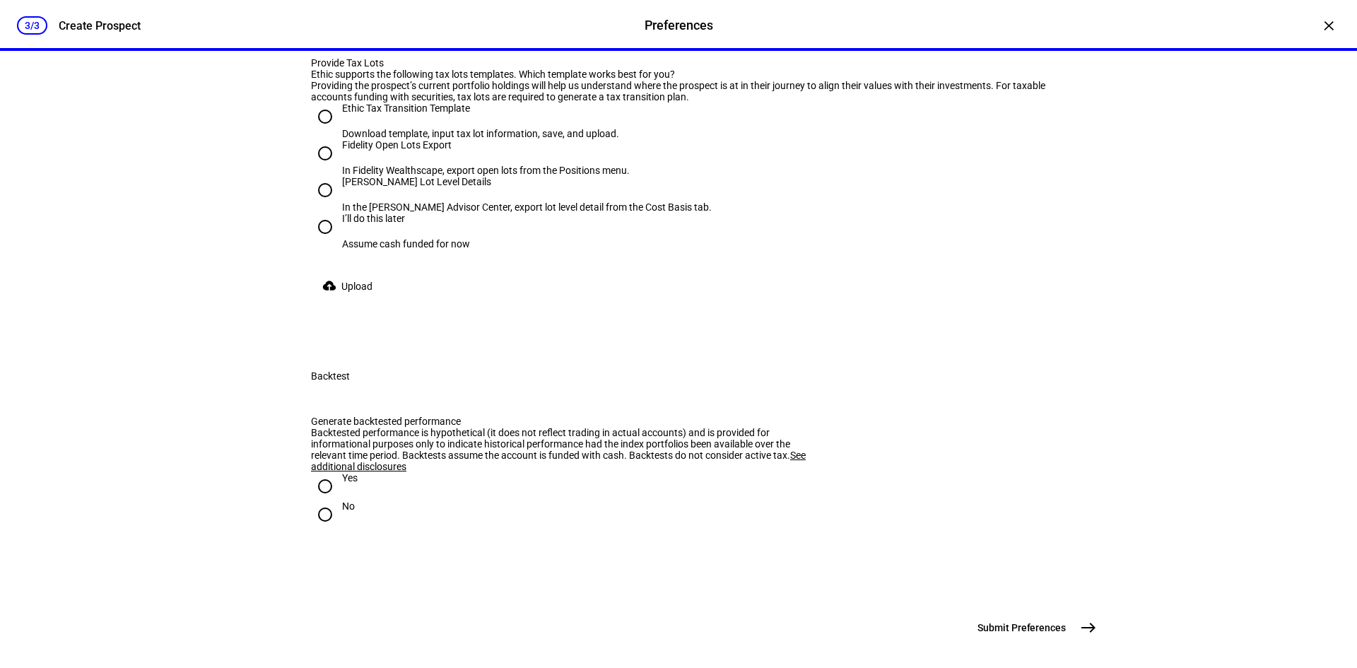
scroll to position [1767, 0]
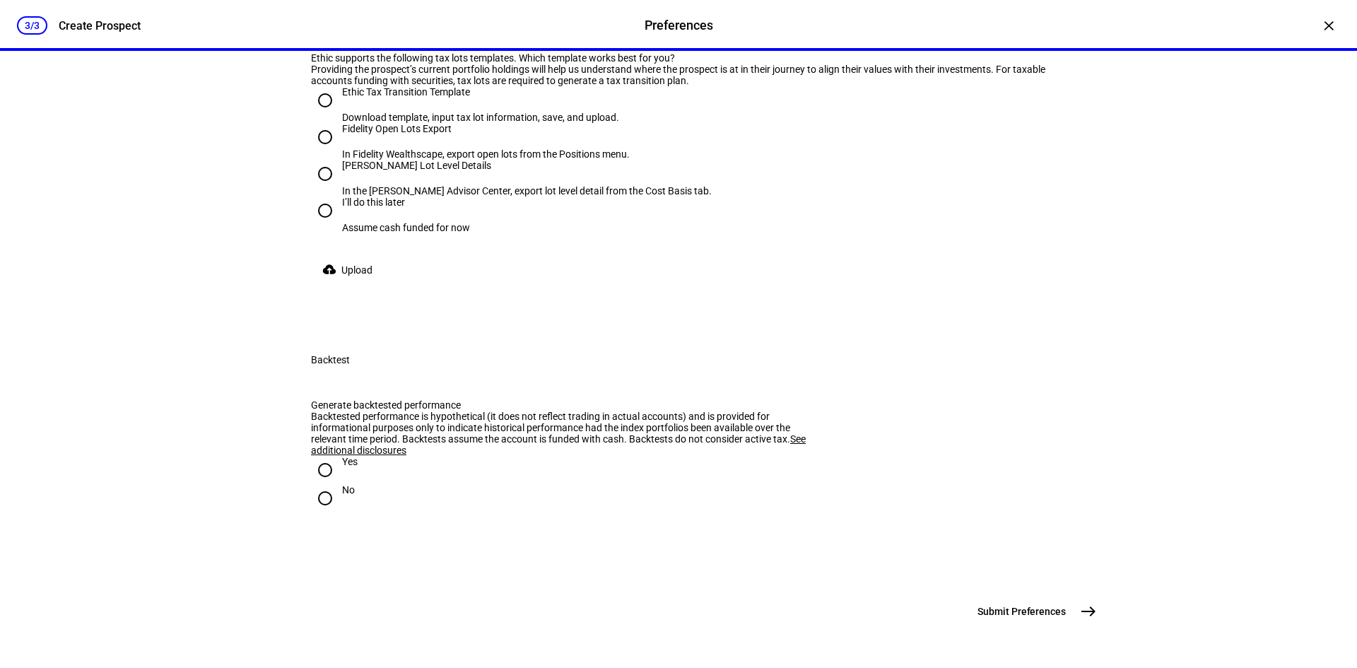
click at [321, 188] on input "Schwab Lot Level Details In the Schwab Advisor Center, export lot level detail …" at bounding box center [325, 174] width 28 height 28
radio input "true"
click at [347, 284] on span "Upload" at bounding box center [356, 270] width 31 height 28
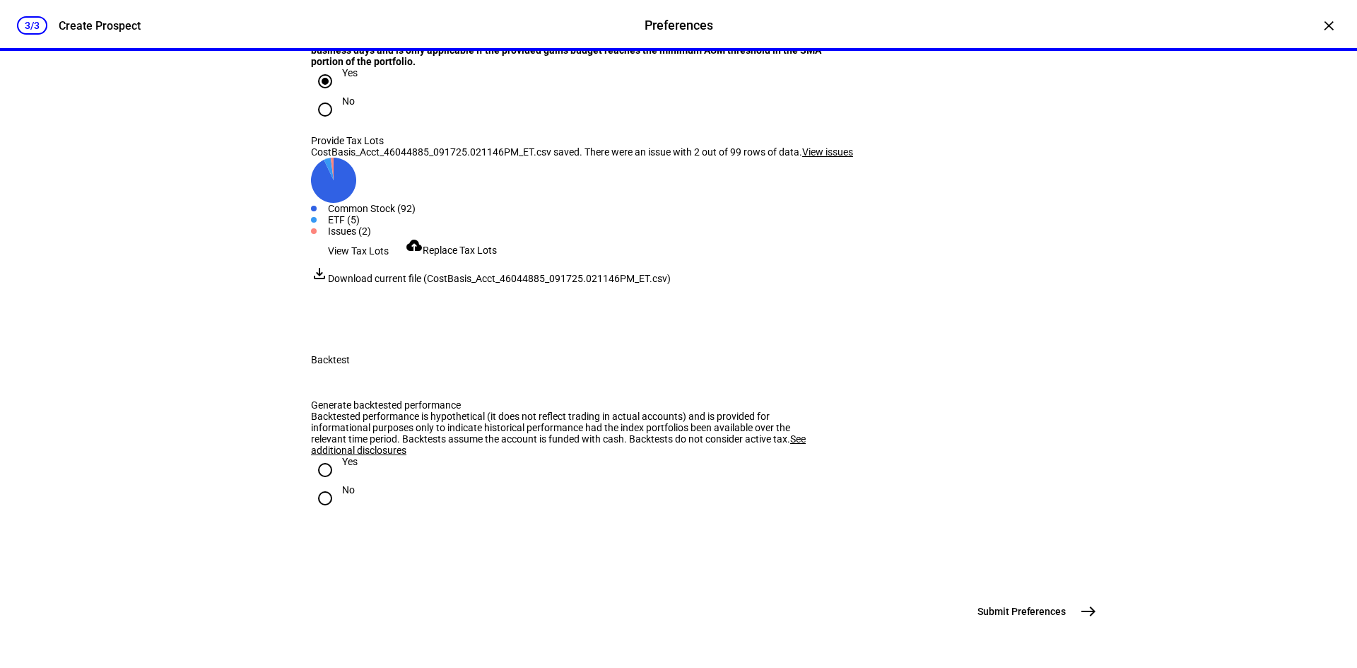
click at [837, 158] on span "View issues" at bounding box center [827, 151] width 51 height 11
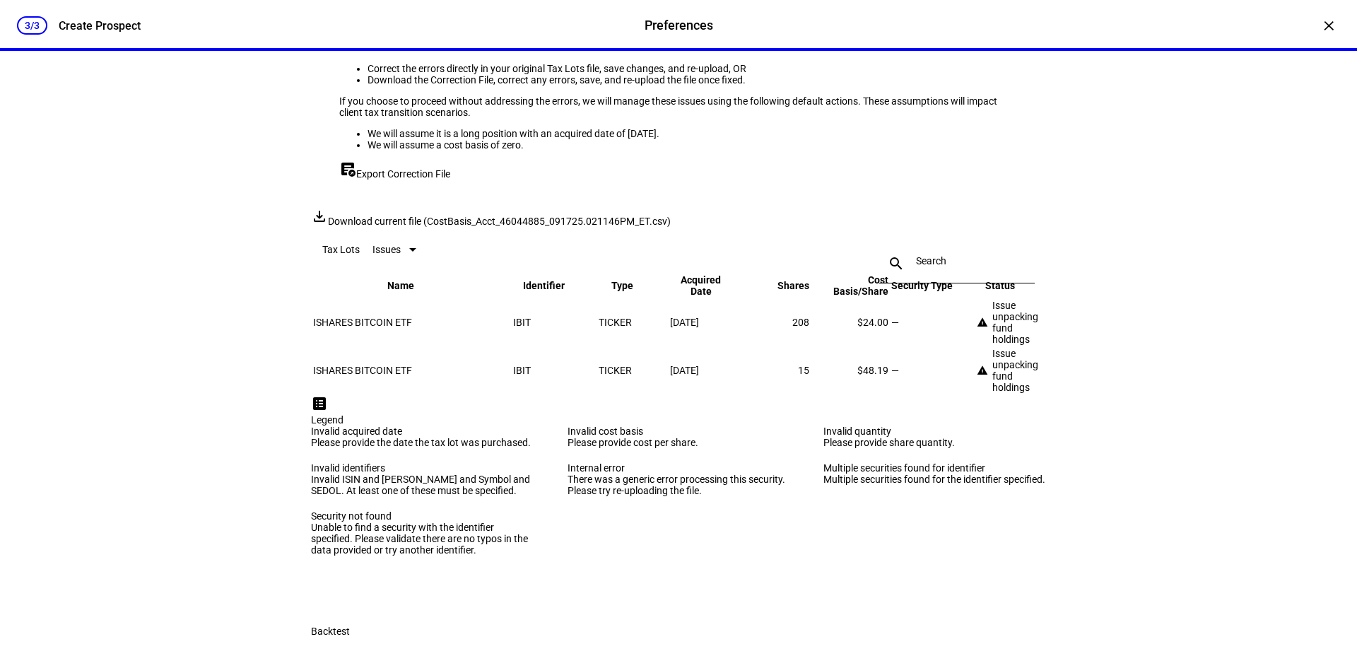
scroll to position [1979, 0]
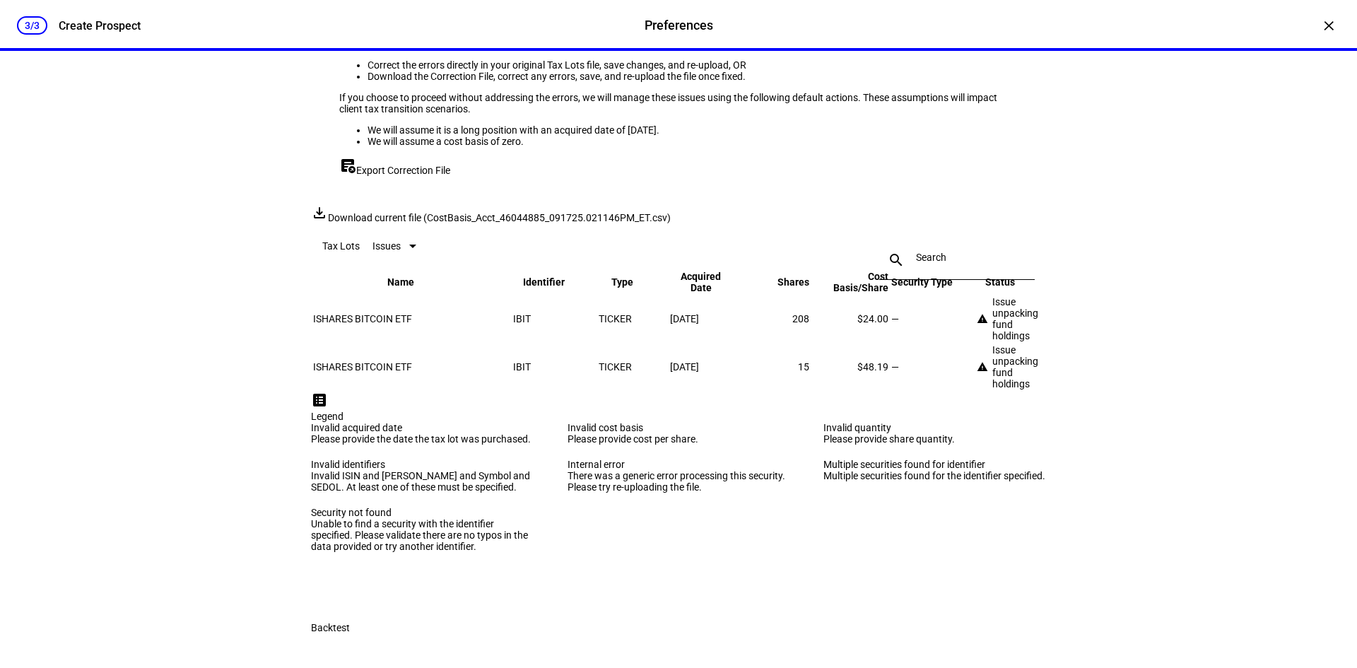
click at [374, 176] on span "Export Correction File" at bounding box center [403, 170] width 94 height 11
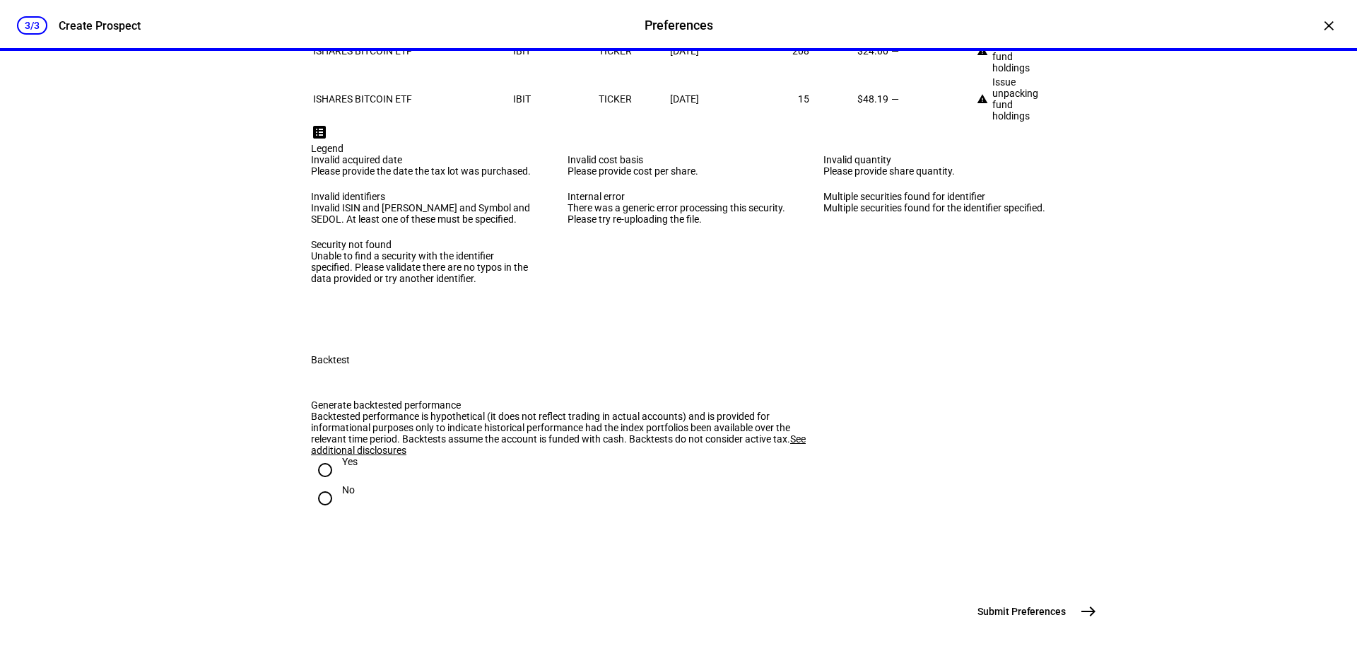
scroll to position [2873, 0]
click at [321, 456] on input "Yes" at bounding box center [325, 470] width 28 height 28
radio input "true"
click at [1091, 612] on mat-icon "east" at bounding box center [1088, 611] width 17 height 17
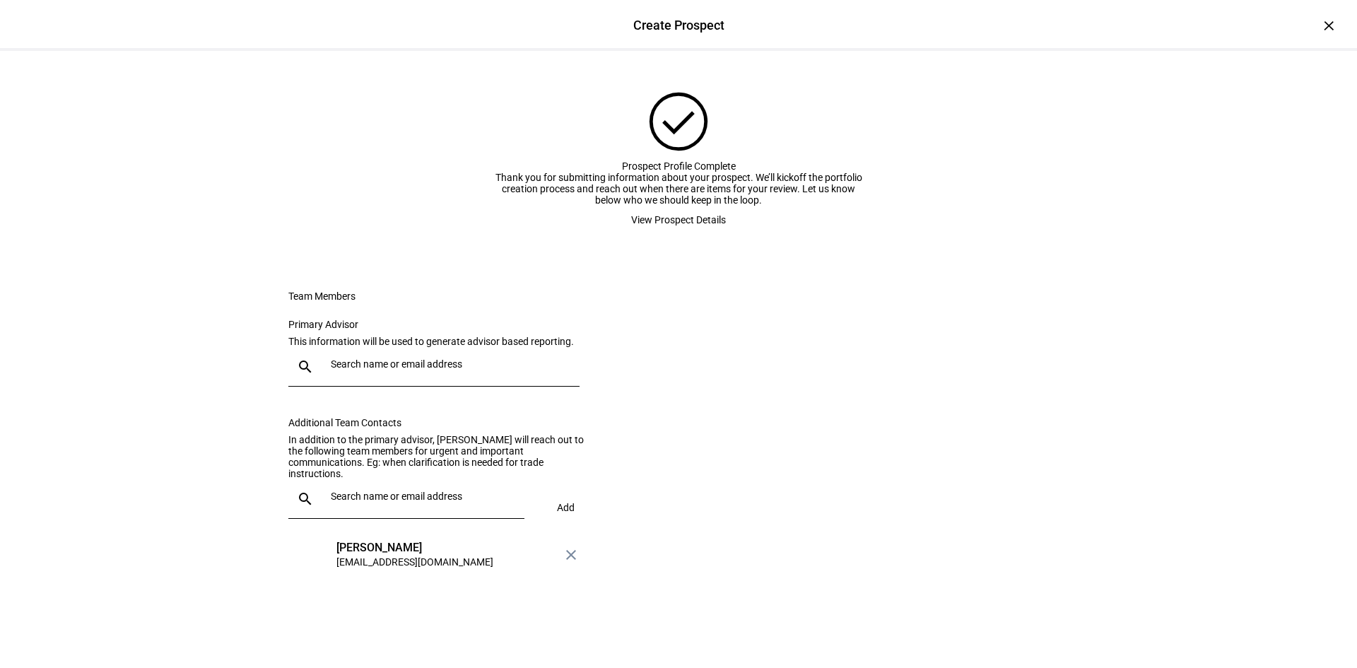
scroll to position [0, 0]
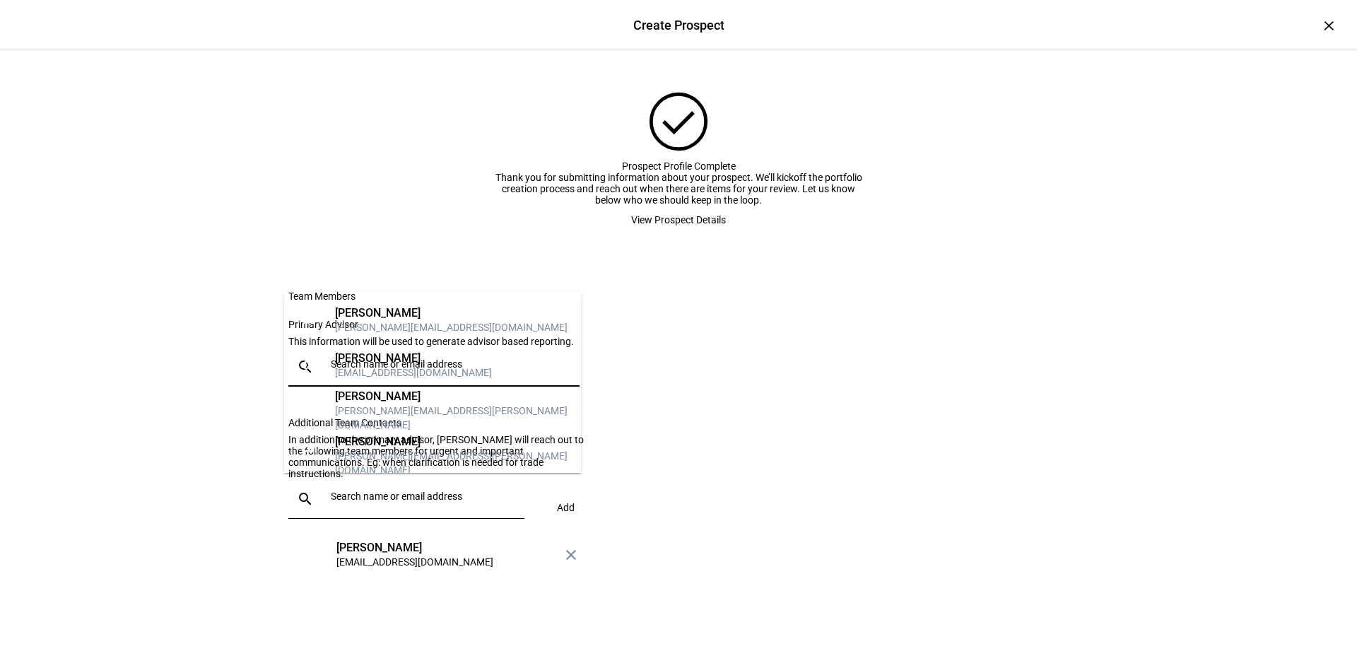
click at [333, 370] on input "text" at bounding box center [452, 363] width 243 height 11
click at [346, 365] on div "cap@lifeworksadvisors.com" at bounding box center [413, 372] width 157 height 14
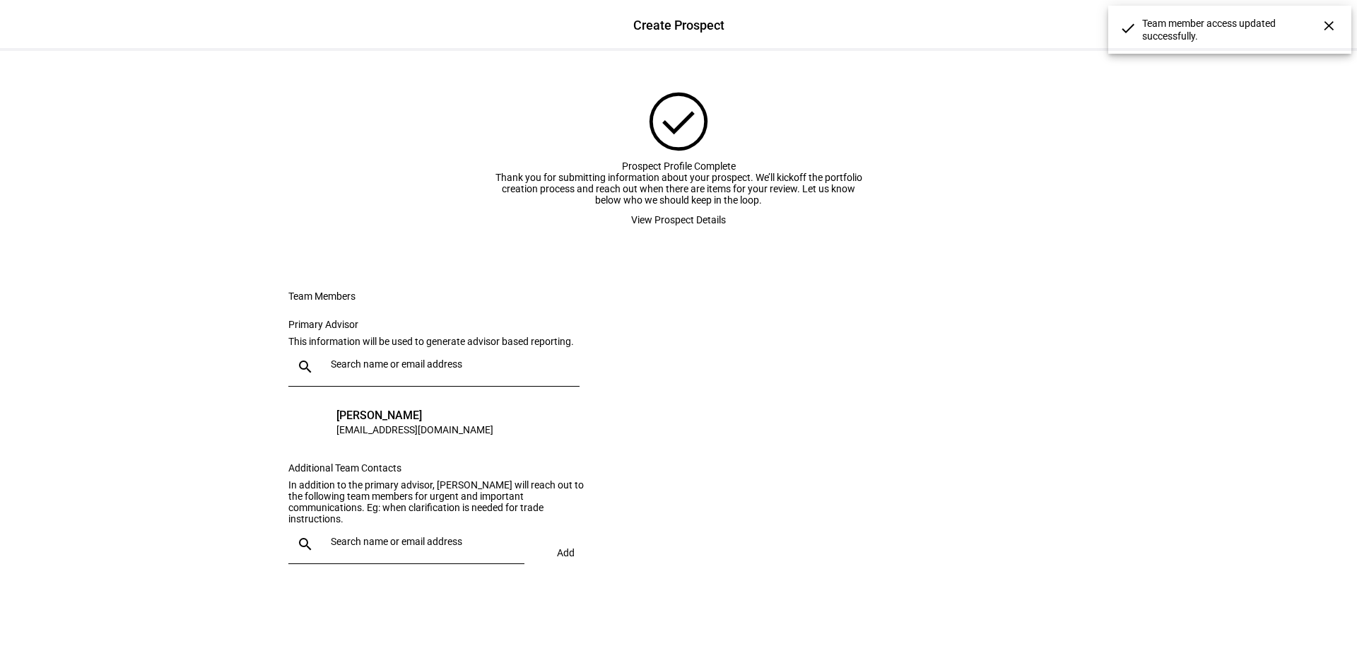
scroll to position [128, 0]
click at [1317, 21] on div "×" at bounding box center [1328, 25] width 23 height 23
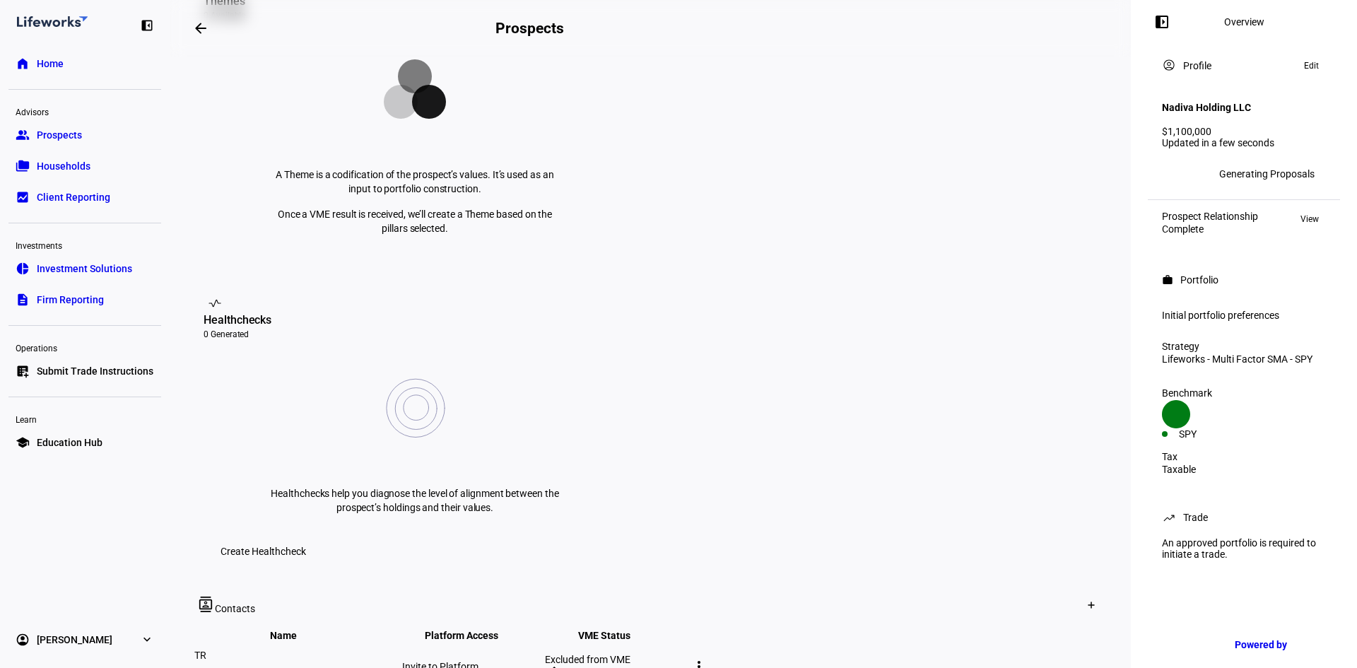
scroll to position [300, 0]
